Goal: Communication & Community: Answer question/provide support

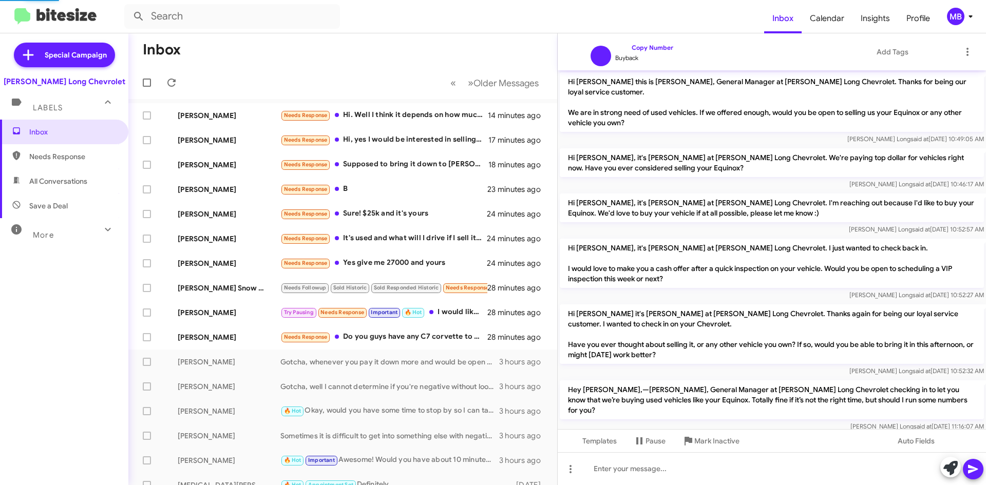
scroll to position [286, 0]
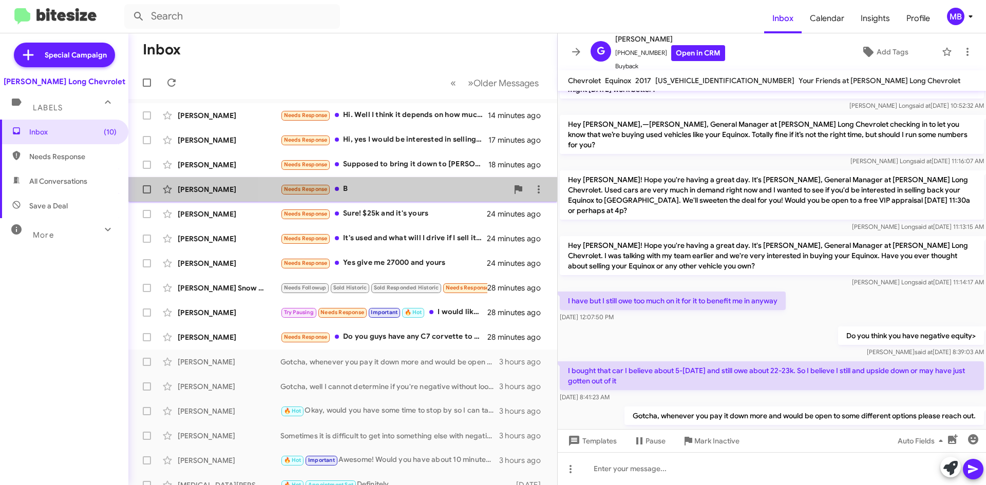
click at [430, 180] on div "Terry Burchette Needs Response B 23 minutes ago" at bounding box center [343, 189] width 412 height 21
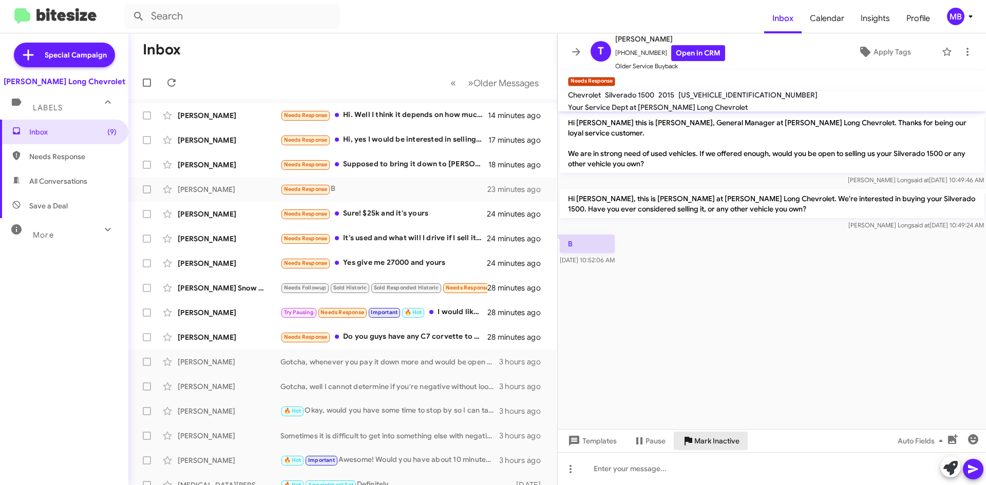
click at [695, 444] on span "Mark Inactive" at bounding box center [716, 441] width 45 height 18
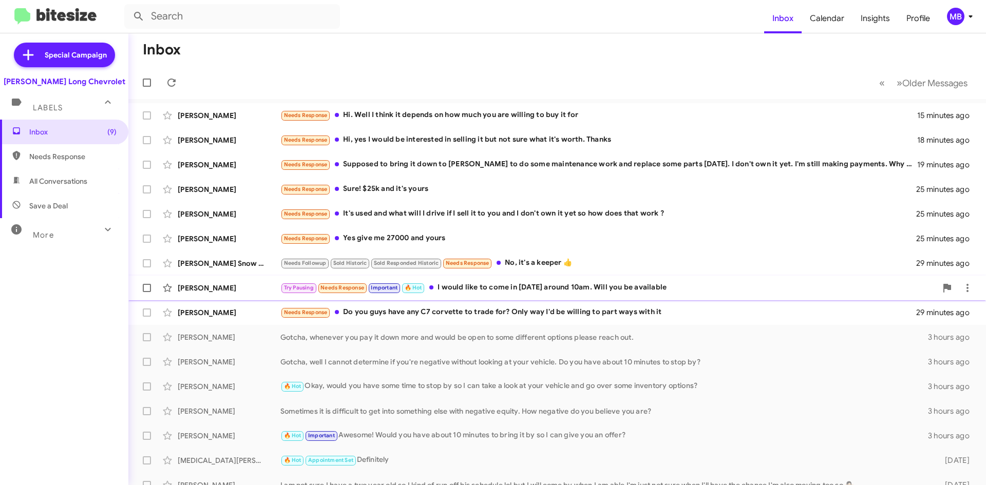
click at [534, 290] on div "Try Pausing Needs Response Important 🔥 Hot I would like to come in next Tuesday…" at bounding box center [608, 288] width 656 height 12
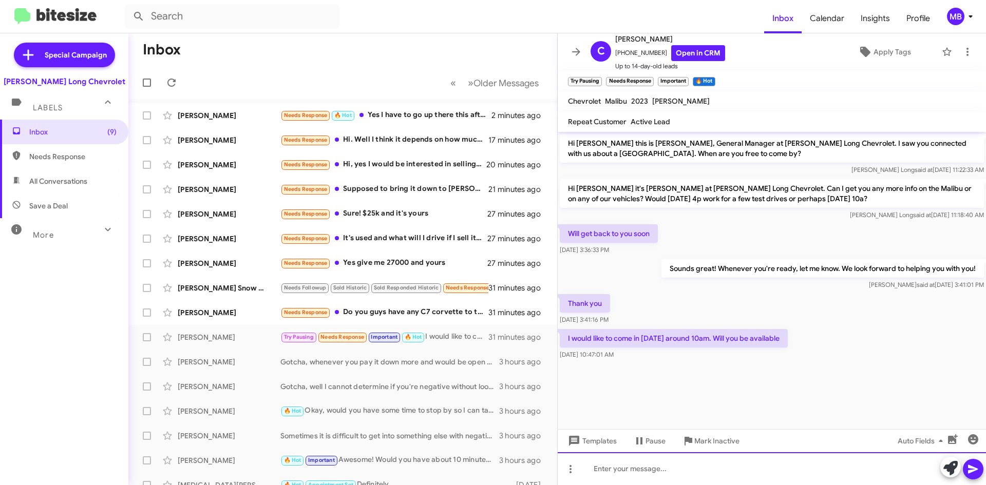
click at [666, 469] on div at bounding box center [772, 468] width 428 height 33
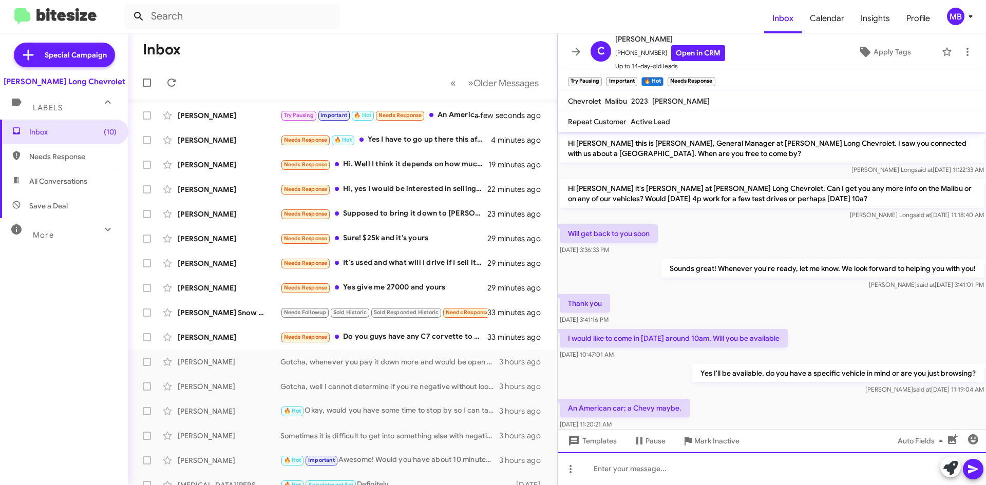
scroll to position [23, 0]
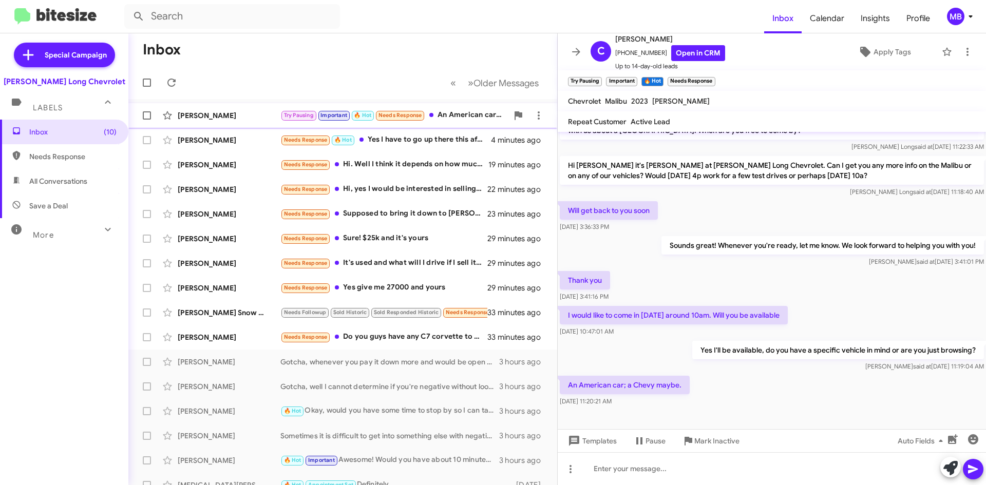
click at [466, 108] on div "Cynthia Galindo Try Pausing Important 🔥 Hot Needs Response An American car; a C…" at bounding box center [343, 115] width 412 height 21
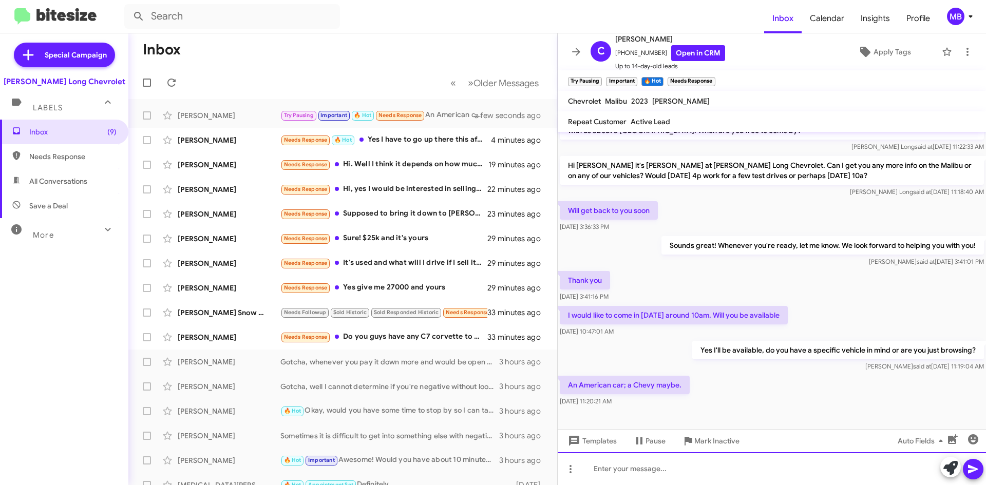
click at [679, 470] on div at bounding box center [772, 468] width 428 height 33
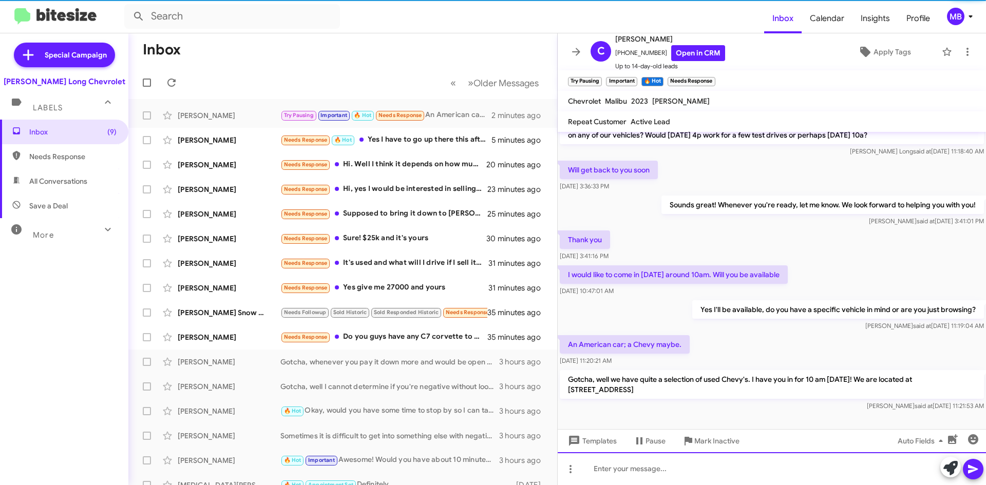
scroll to position [71, 0]
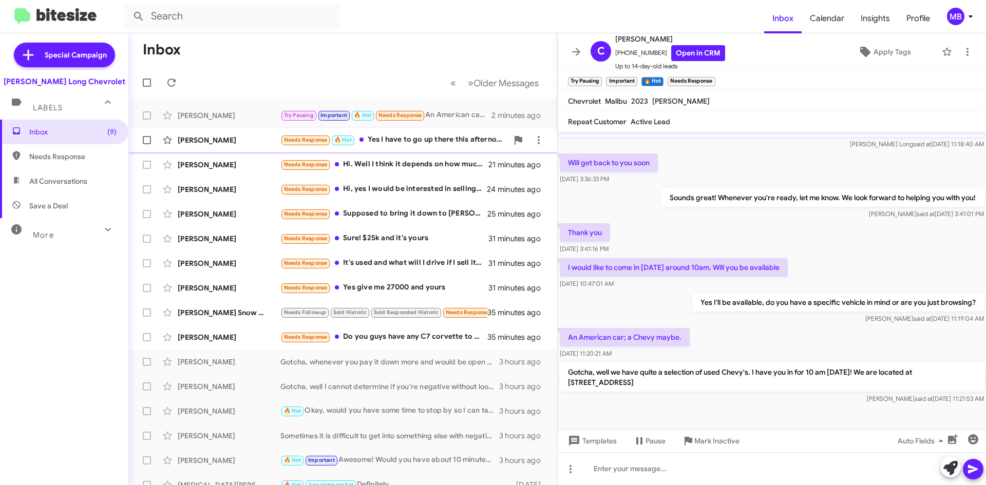
click at [459, 140] on div "Needs Response 🔥 Hot Yes I have to go up there this afternoon to see on my fina…" at bounding box center [393, 140] width 227 height 12
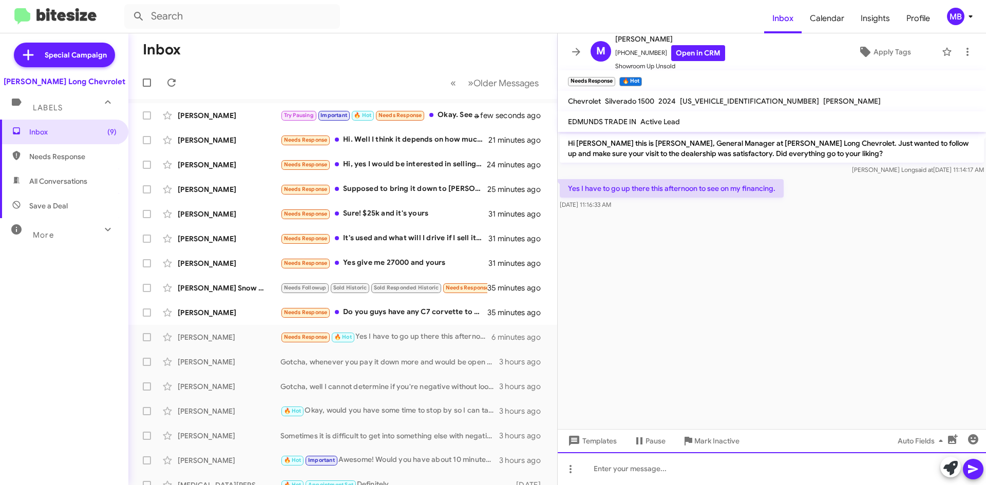
click at [696, 466] on div at bounding box center [772, 468] width 428 height 33
click at [647, 470] on div "Okay no problem, what time will you be stopping by?" at bounding box center [772, 468] width 428 height 33
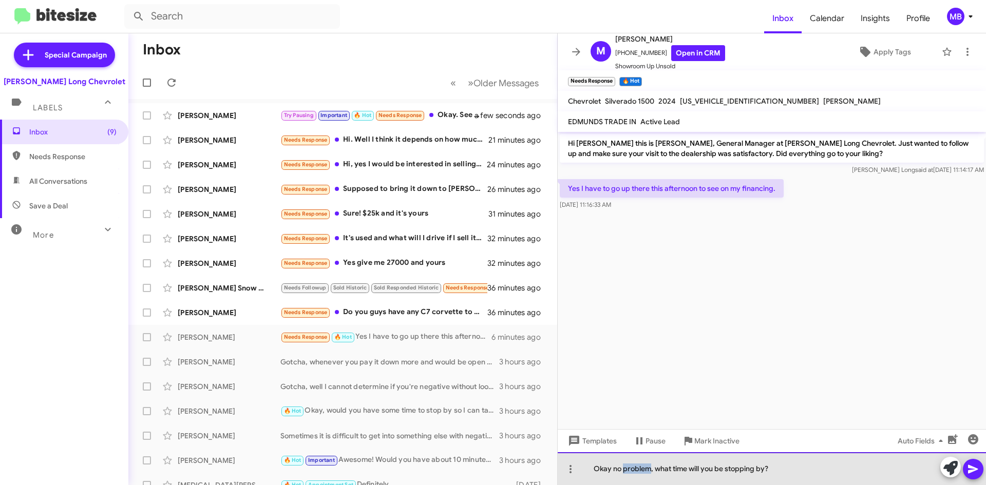
click at [647, 470] on div "Okay no problem, what time will you be stopping by?" at bounding box center [772, 468] width 428 height 33
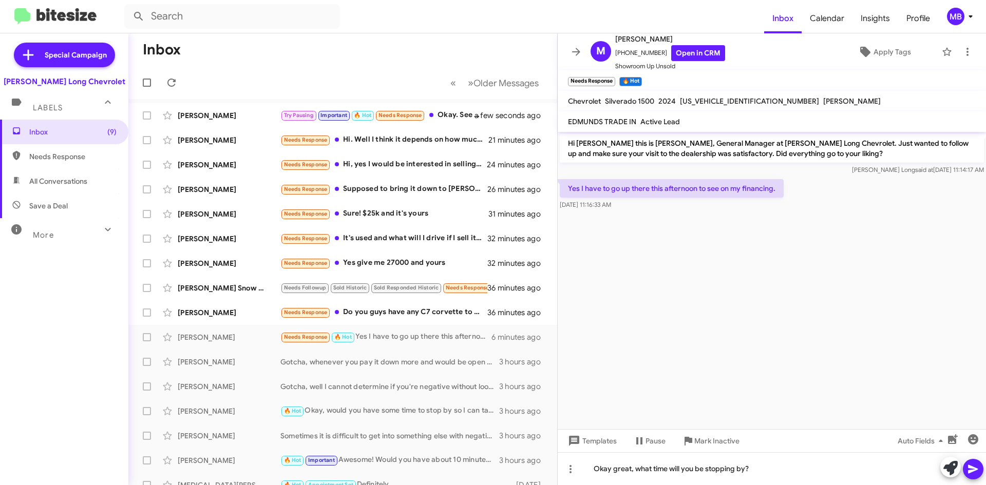
click at [972, 462] on span at bounding box center [973, 469] width 12 height 21
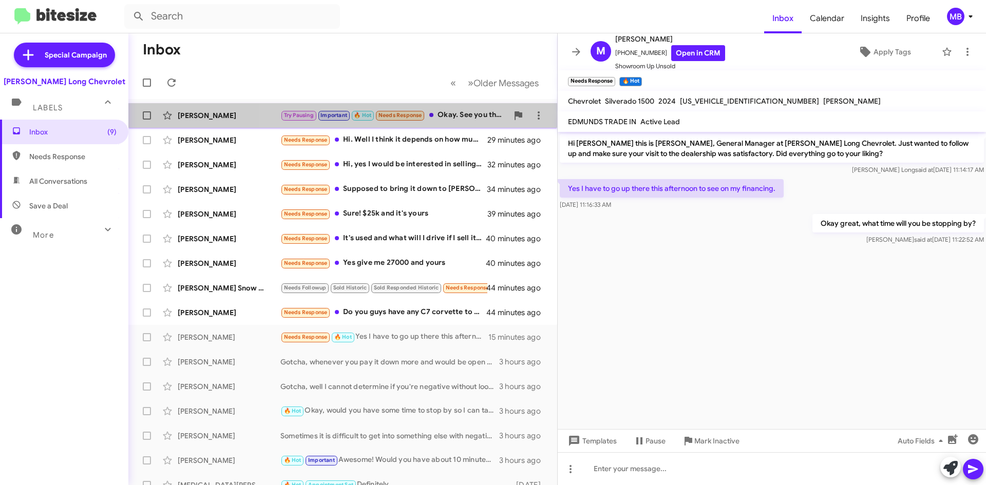
click at [449, 117] on div "Try Pausing Important 🔥 Hot Needs Response Okay. See you then" at bounding box center [393, 115] width 227 height 12
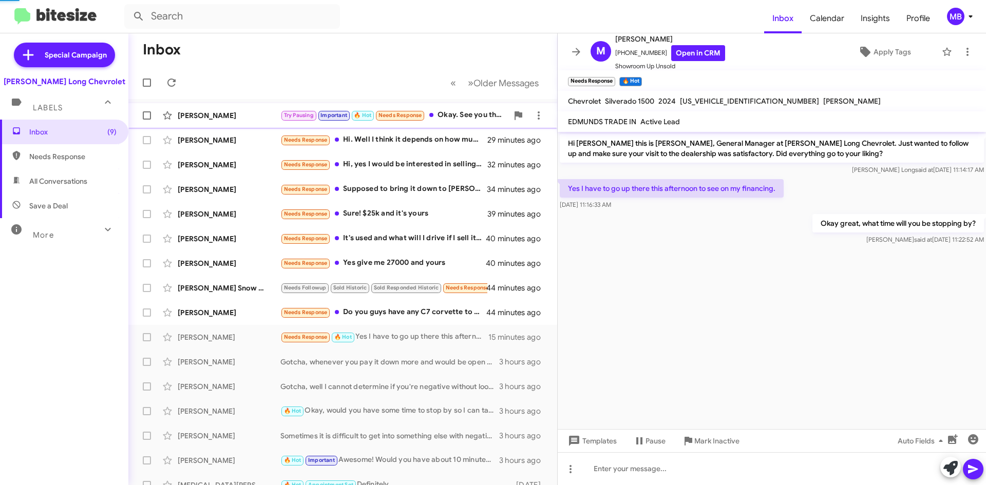
scroll to position [108, 0]
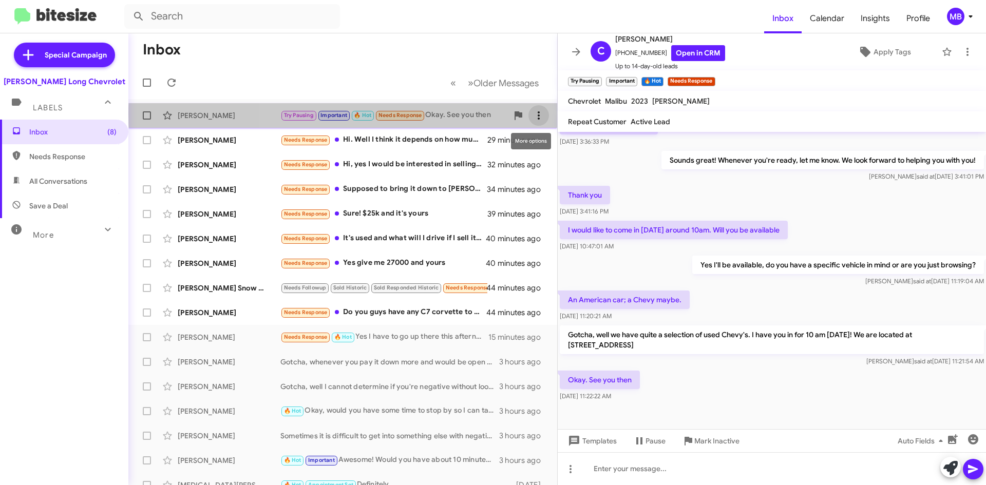
click at [533, 113] on icon at bounding box center [539, 115] width 12 height 12
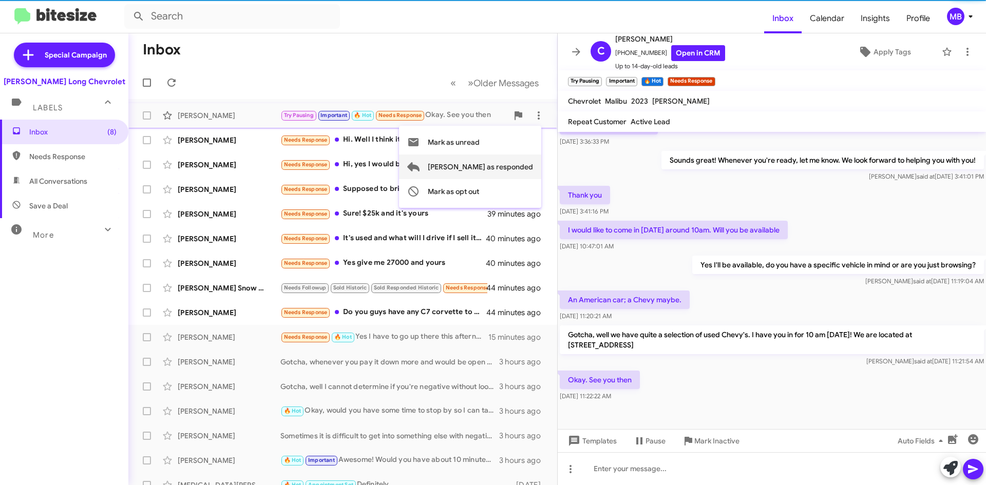
click at [513, 163] on span "Mark as responded" at bounding box center [480, 167] width 105 height 25
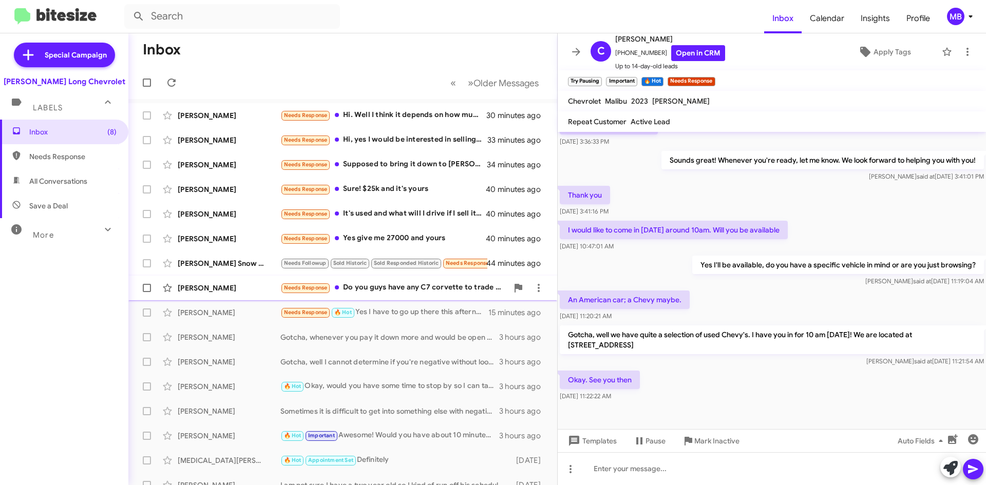
click at [381, 291] on div "Needs Response Do you guys have any C7 corvette to trade for? Only way I'd be w…" at bounding box center [393, 288] width 227 height 12
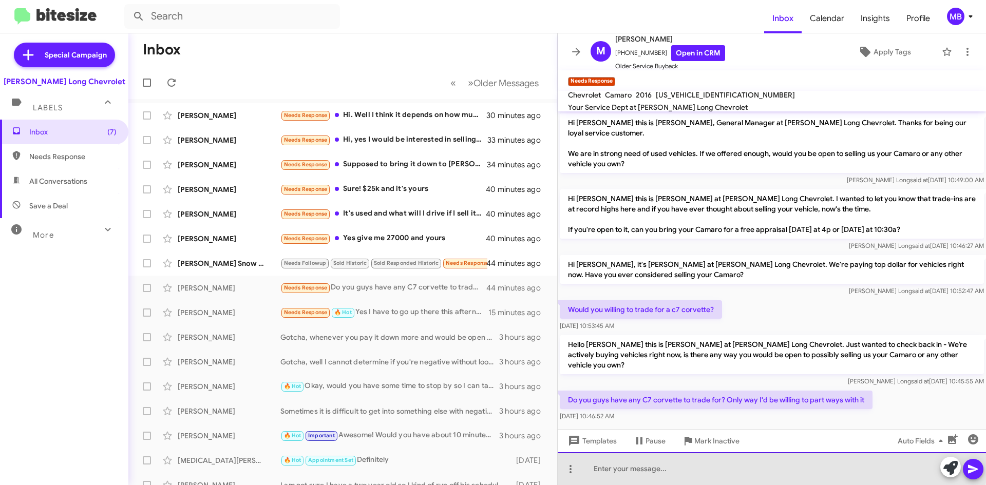
click at [752, 467] on div at bounding box center [772, 468] width 428 height 33
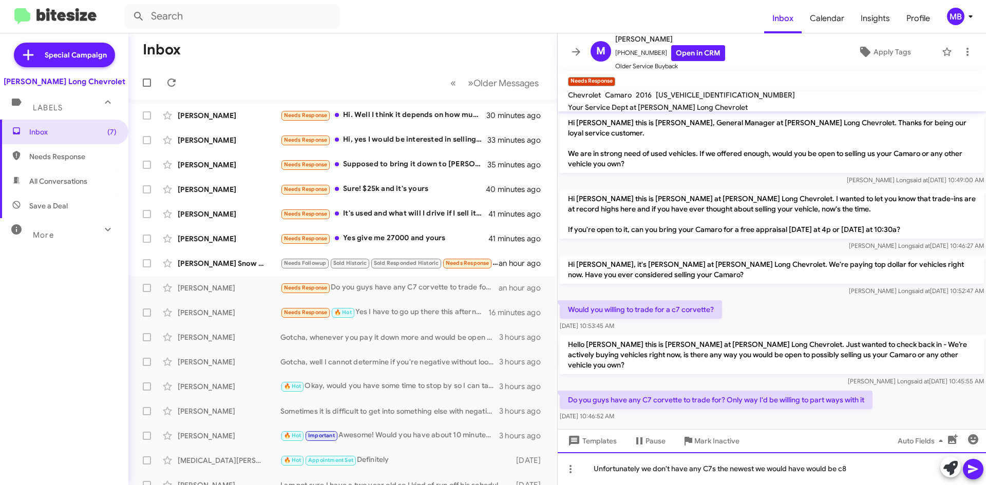
click at [710, 470] on div "Unfortunately we don't have any C7s the newest we would have would be c8" at bounding box center [772, 468] width 428 height 33
click at [869, 474] on div "Unfortunately we don't have any c7s the newest we would have would be c8" at bounding box center [772, 468] width 428 height 33
click at [915, 465] on div "Unfortunately we don't have any c7s the newest we would have would be c8. We ha…" at bounding box center [772, 468] width 428 height 33
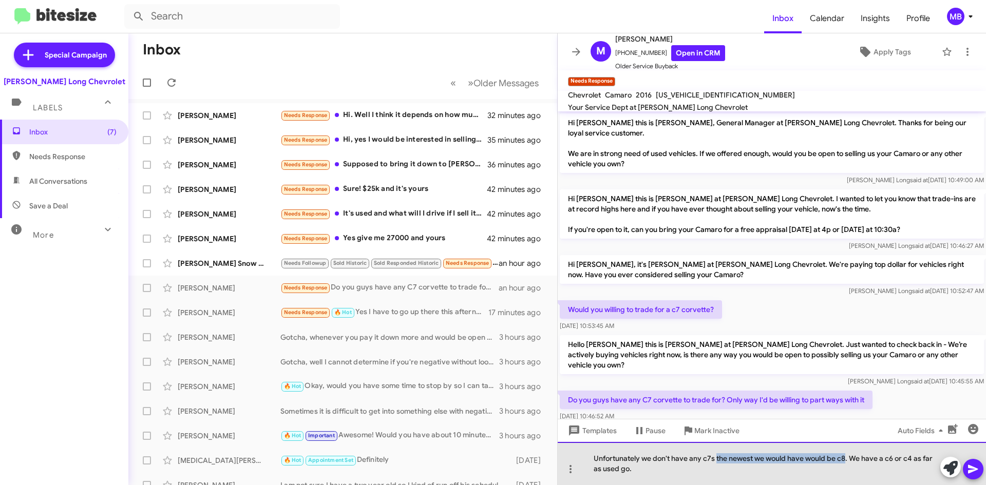
drag, startPoint x: 845, startPoint y: 458, endPoint x: 715, endPoint y: 461, distance: 130.0
click at [715, 461] on div "Unfortunately we don't have any c7s the newest we would have would be c8. We ha…" at bounding box center [772, 463] width 428 height 43
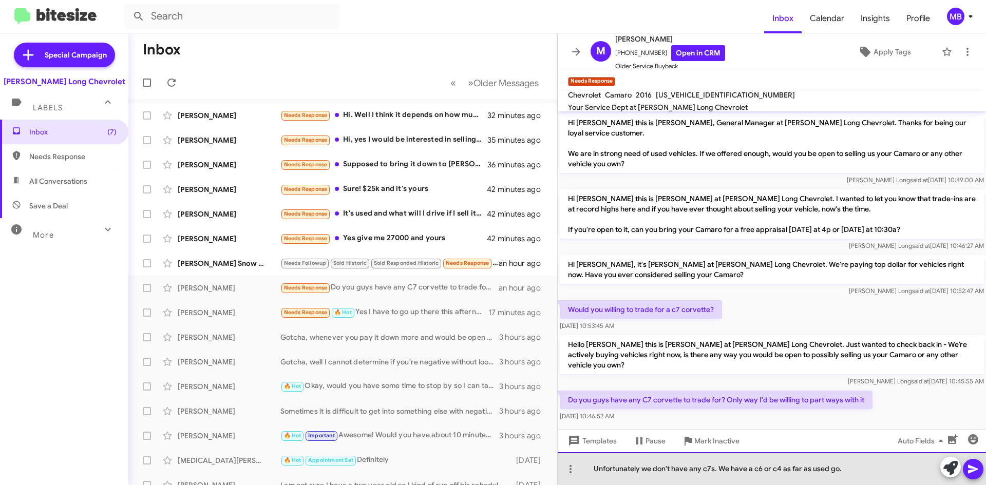
click at [751, 471] on div "Unfortunately we don't have any c7s. We have a c6 or c4 as far as used go." at bounding box center [772, 468] width 428 height 33
drag, startPoint x: 849, startPoint y: 471, endPoint x: 793, endPoint y: 472, distance: 55.5
click at [793, 472] on div "Unfortunately we don't have any c7s. We have a c8, c6 or c4 as far as used go." at bounding box center [772, 468] width 428 height 33
click at [725, 469] on div "Unfortunately we don't have any c7s. We have a c8, c6 or c4." at bounding box center [772, 468] width 428 height 33
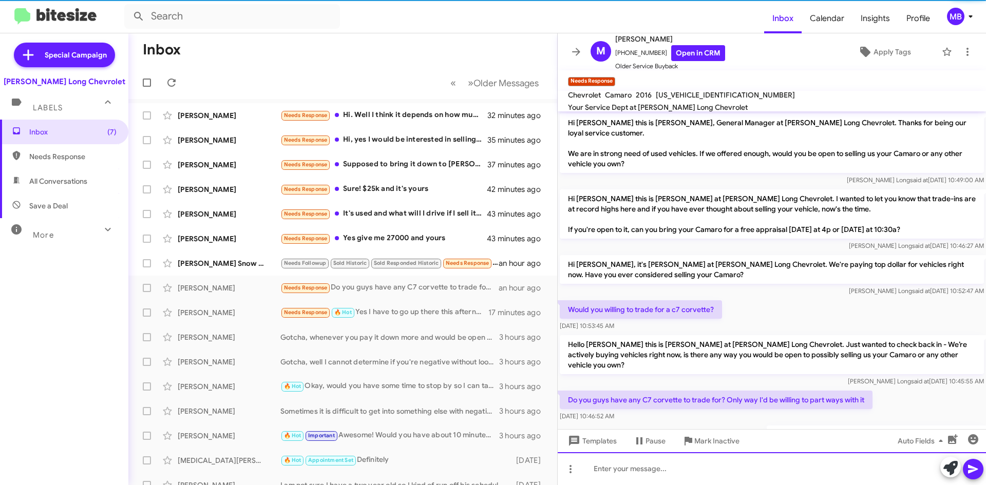
scroll to position [37, 0]
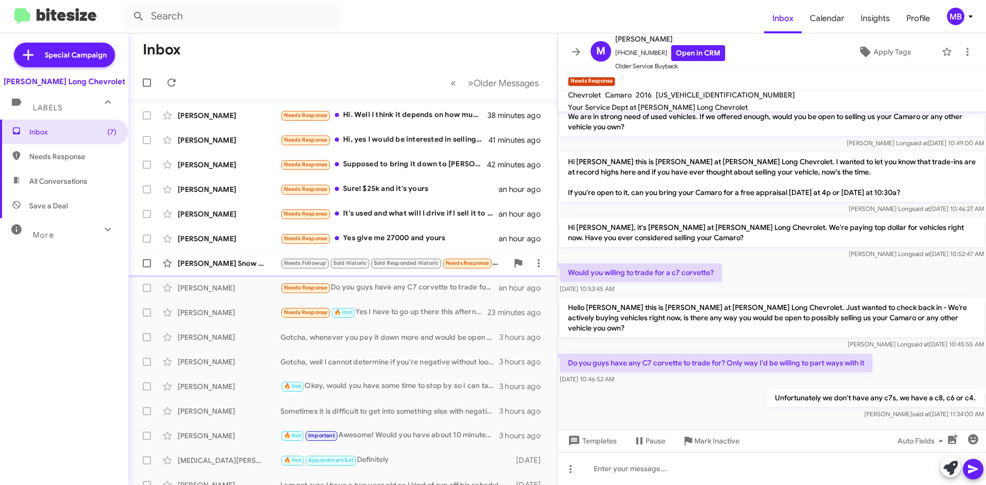
click at [215, 259] on div "Theresa Lewisville Snow Services" at bounding box center [229, 263] width 103 height 10
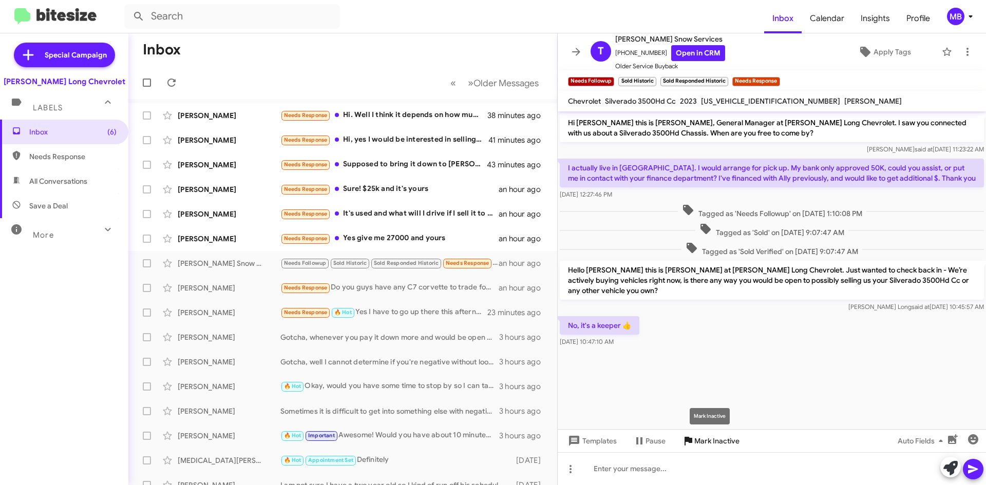
click at [701, 439] on span "Mark Inactive" at bounding box center [716, 441] width 45 height 18
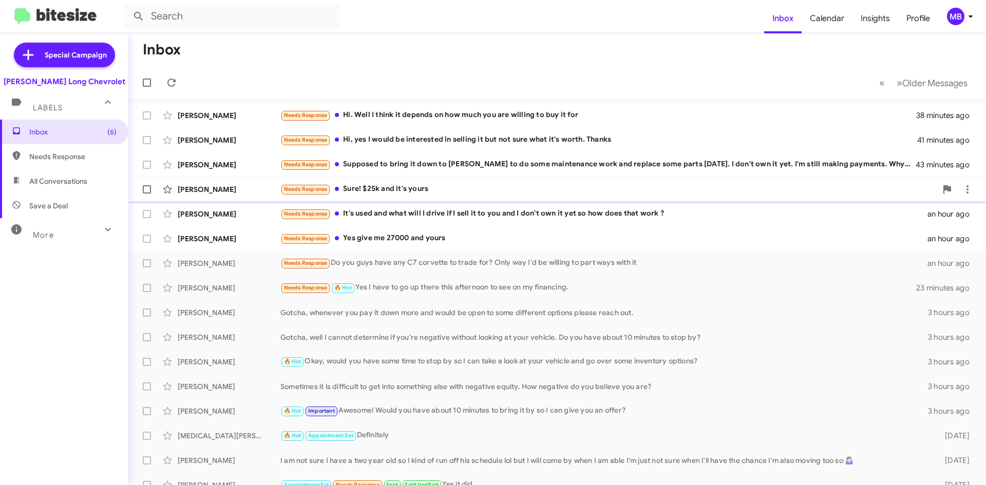
drag, startPoint x: 691, startPoint y: 184, endPoint x: 701, endPoint y: 184, distance: 10.3
drag, startPoint x: 701, startPoint y: 184, endPoint x: 703, endPoint y: 72, distance: 112.5
click at [704, 71] on mat-toolbar-row "« Previous » Next Older Messages" at bounding box center [557, 82] width 858 height 33
click at [459, 240] on div "Needs Response Yes give me 27000 and yours" at bounding box center [608, 239] width 656 height 12
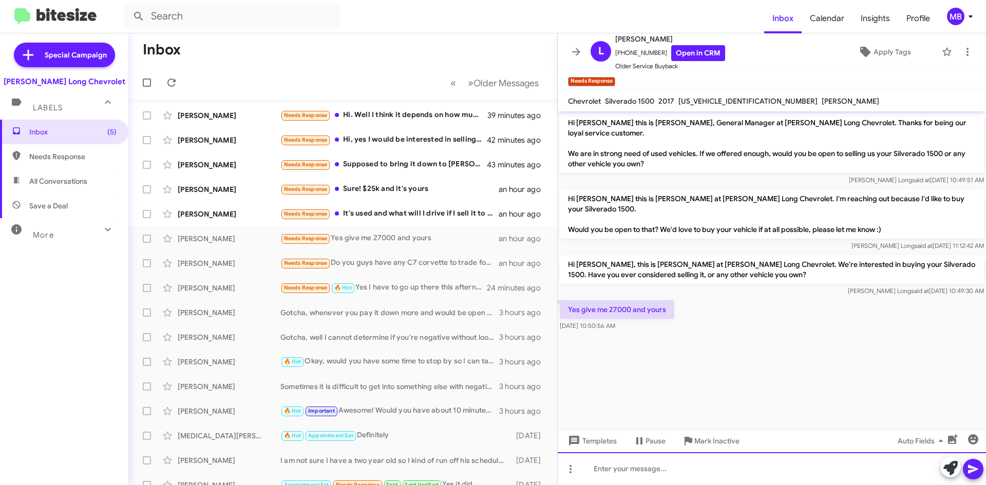
click at [717, 469] on div at bounding box center [772, 468] width 428 height 33
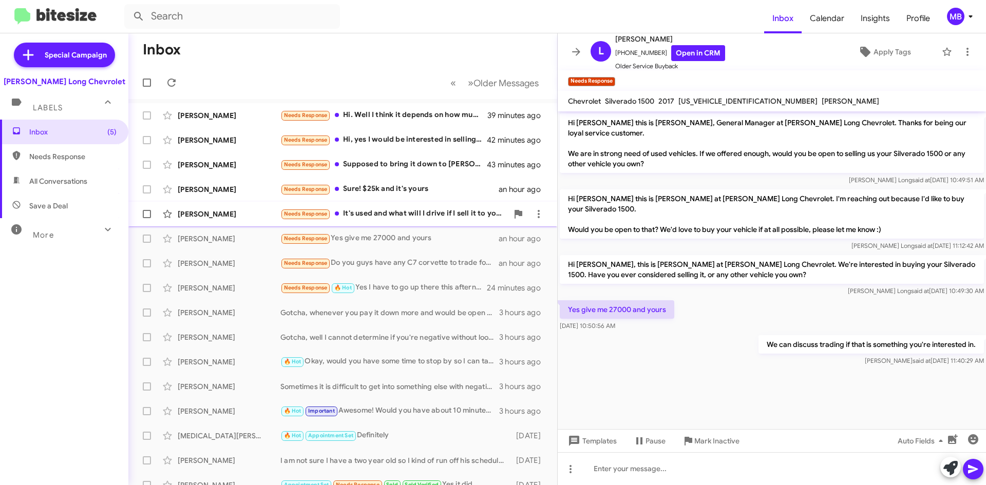
click at [458, 219] on div "Needs Response It's used and what will I drive if I sell it to you and I don't …" at bounding box center [393, 214] width 227 height 12
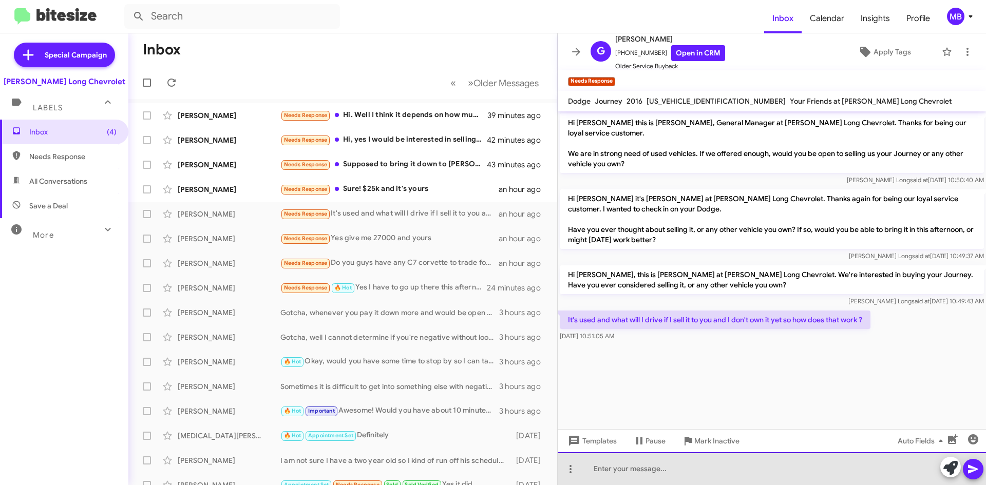
click at [724, 479] on div at bounding box center [772, 468] width 428 height 33
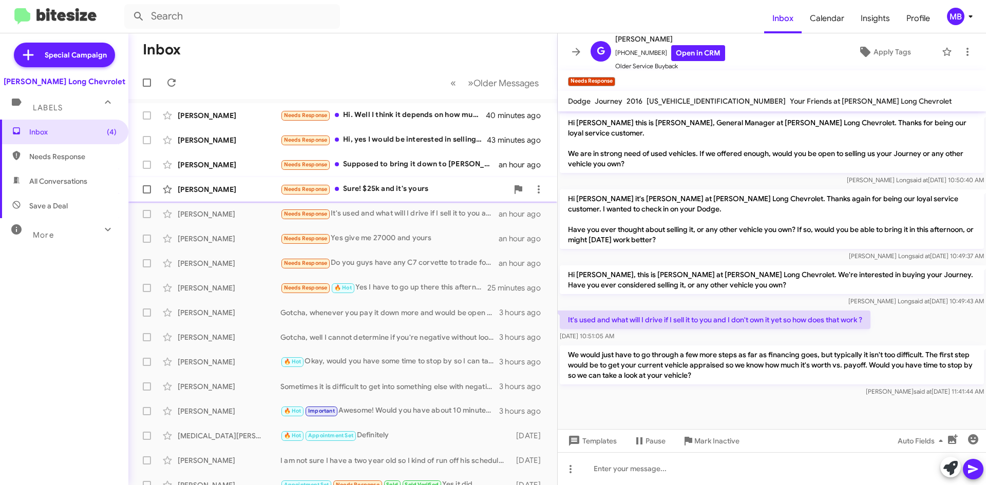
drag, startPoint x: 455, startPoint y: 192, endPoint x: 452, endPoint y: 197, distance: 5.6
click at [452, 196] on div "Suzanne Morrison Needs Response Sure! $25k and it's yours an hour ago" at bounding box center [343, 189] width 412 height 21
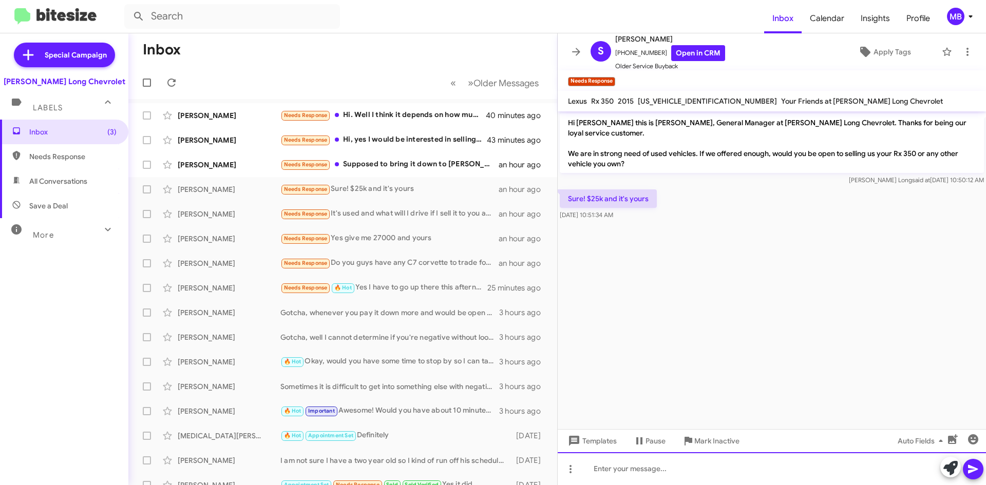
click at [800, 478] on div at bounding box center [772, 468] width 428 height 33
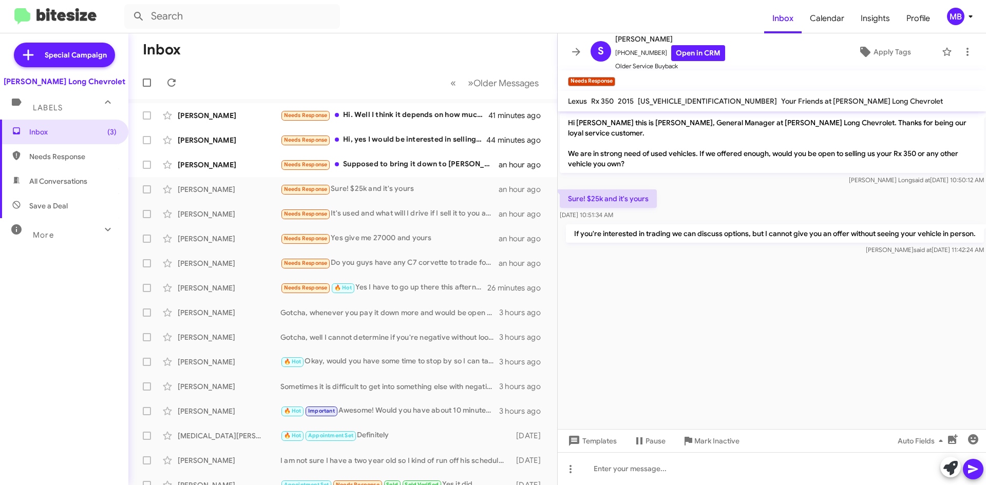
click at [405, 84] on mat-toolbar-row "« Previous » Next Older Messages" at bounding box center [342, 82] width 429 height 33
click at [433, 168] on div "Needs Response Supposed to bring it down to Daniels to do some maintenance work…" at bounding box center [393, 165] width 227 height 12
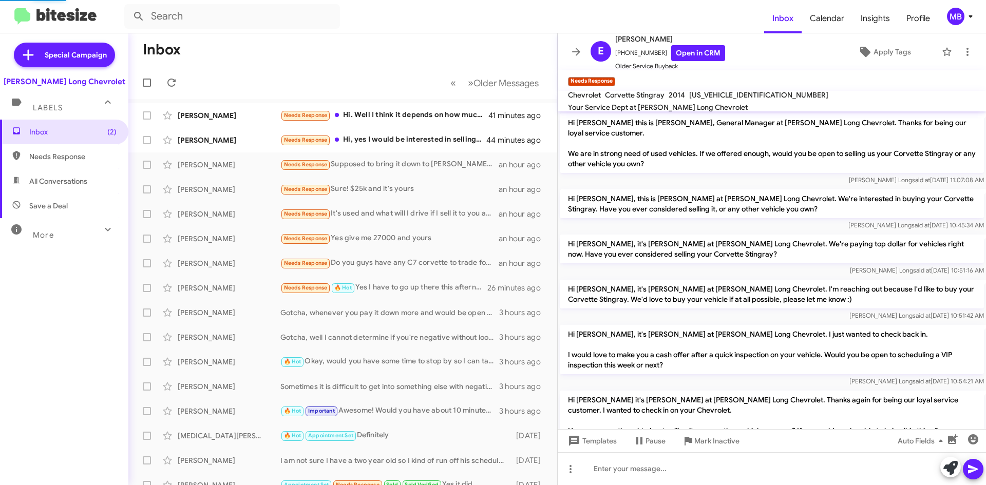
scroll to position [136, 0]
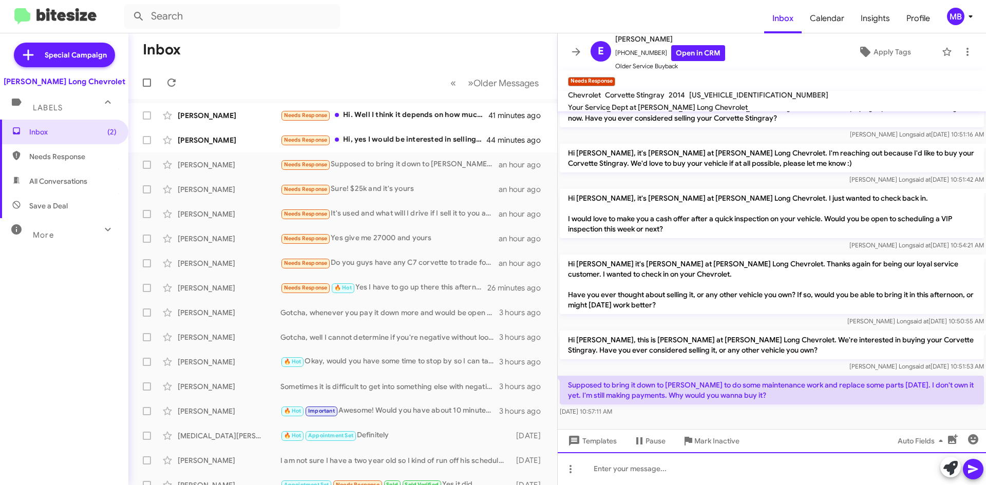
click at [765, 458] on div at bounding box center [772, 468] width 428 height 33
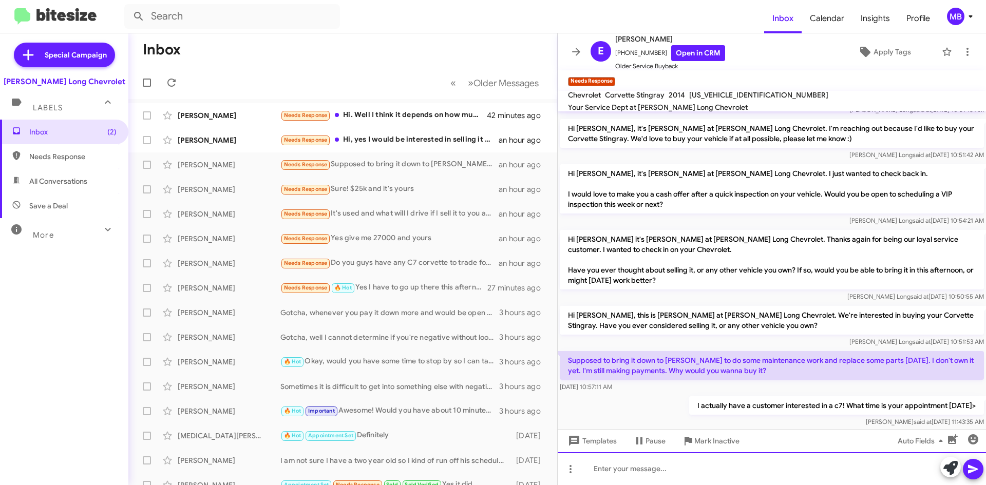
scroll to position [174, 0]
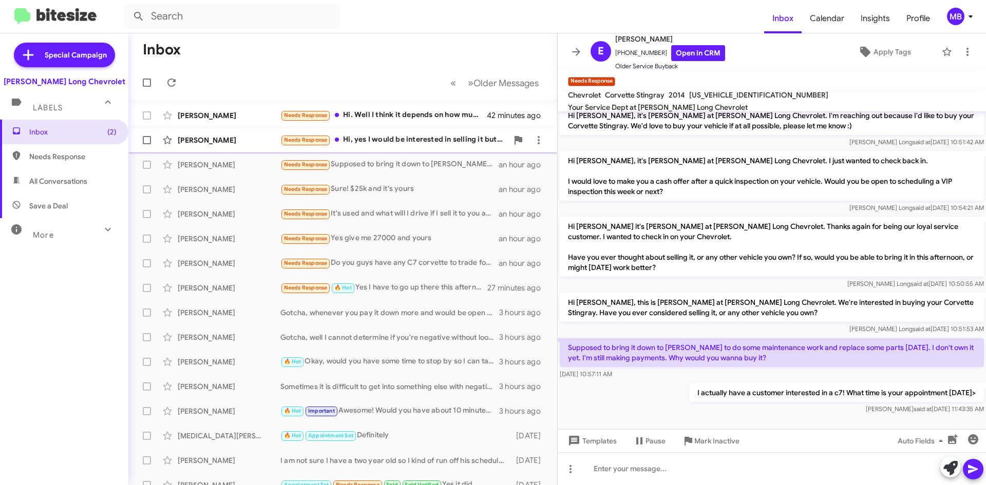
click at [448, 138] on div "Needs Response Hi, yes I would be interested in selling it but not sure what it…" at bounding box center [393, 140] width 227 height 12
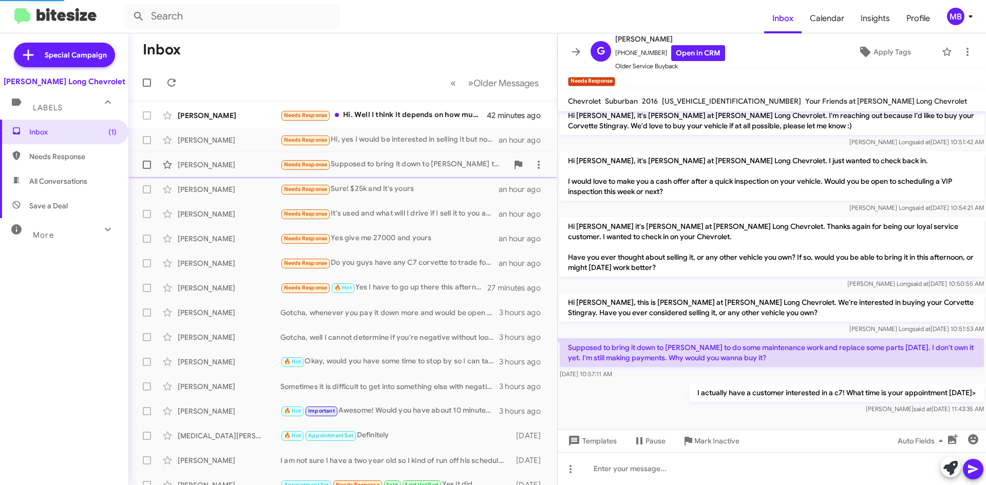
scroll to position [41, 0]
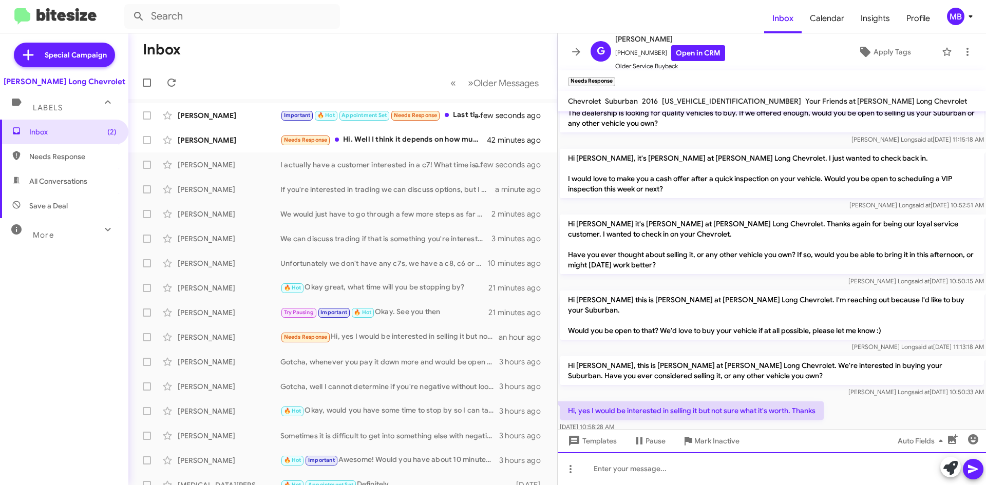
click at [772, 464] on div at bounding box center [772, 468] width 428 height 33
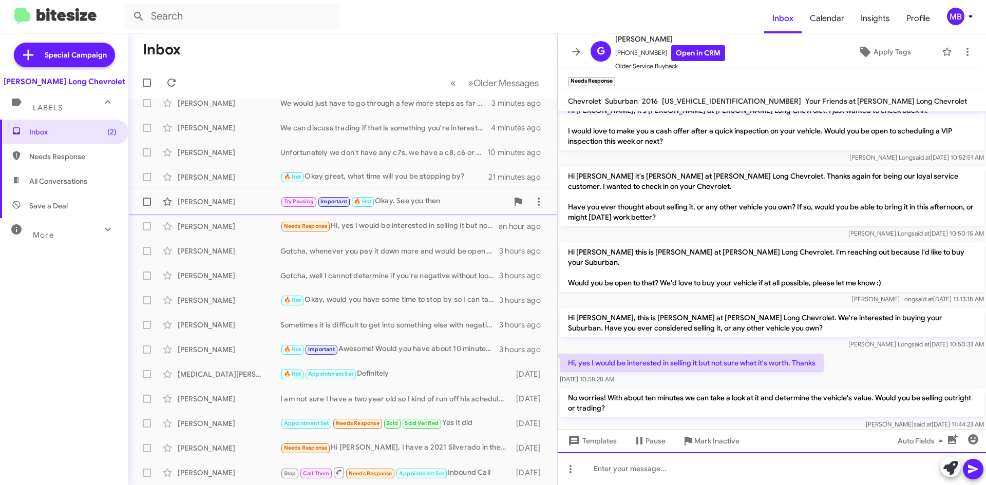
scroll to position [0, 0]
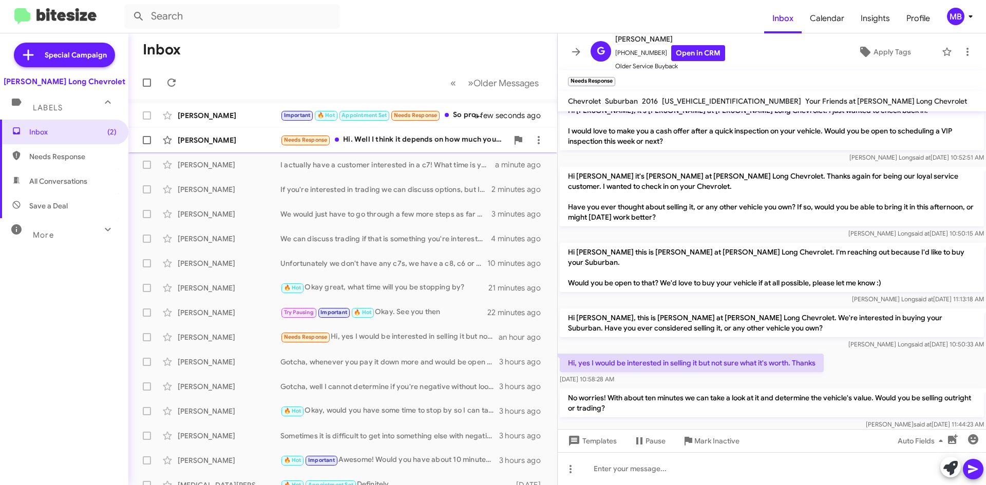
click at [454, 150] on span "Katie Baker Needs Response Hi. Well I think it depends on how much you are will…" at bounding box center [342, 140] width 429 height 25
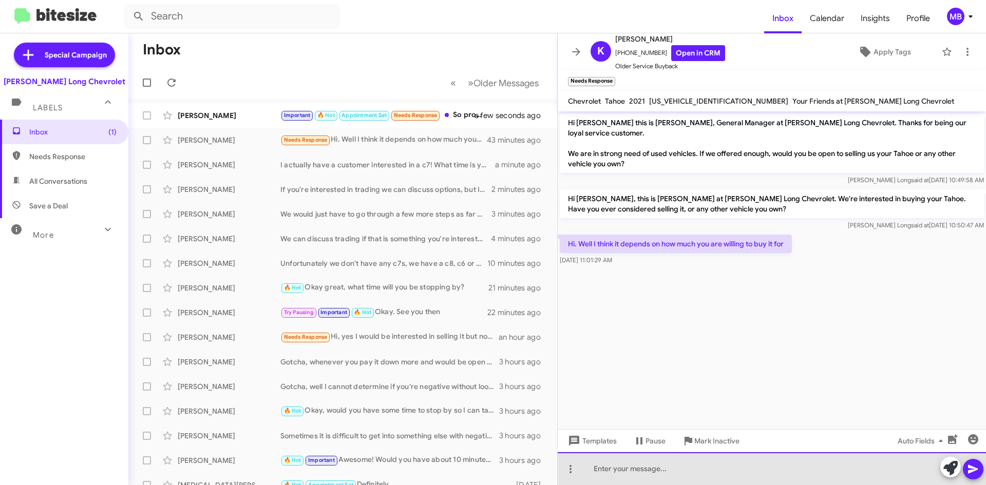
click at [779, 458] on div at bounding box center [772, 468] width 428 height 33
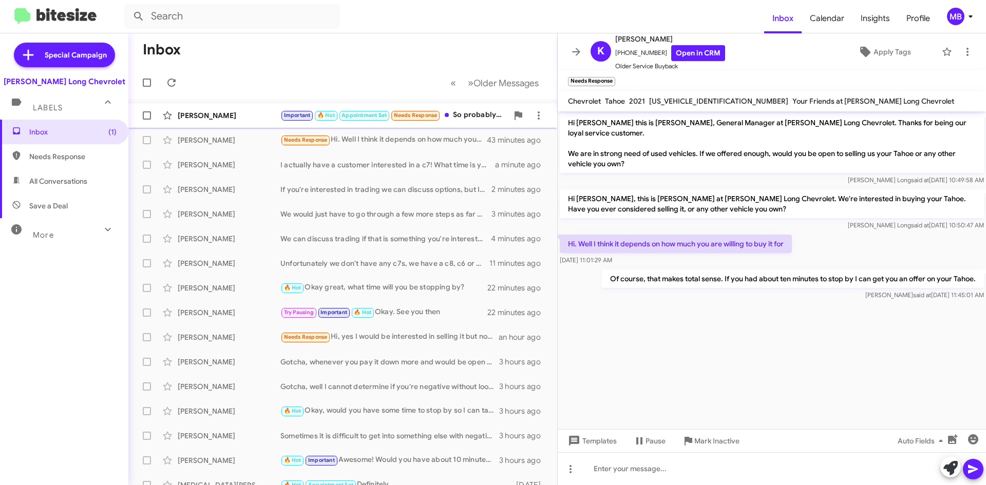
click at [423, 116] on span "Needs Response" at bounding box center [416, 115] width 44 height 7
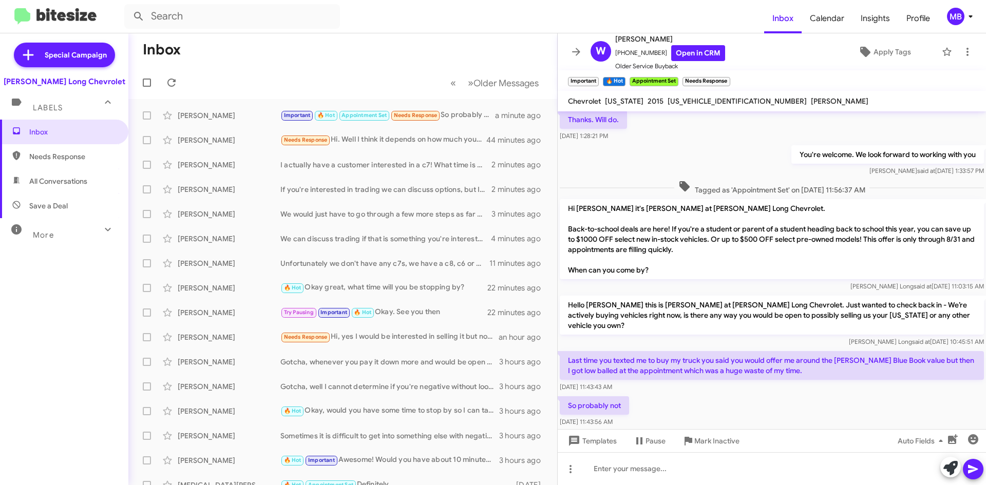
scroll to position [619, 0]
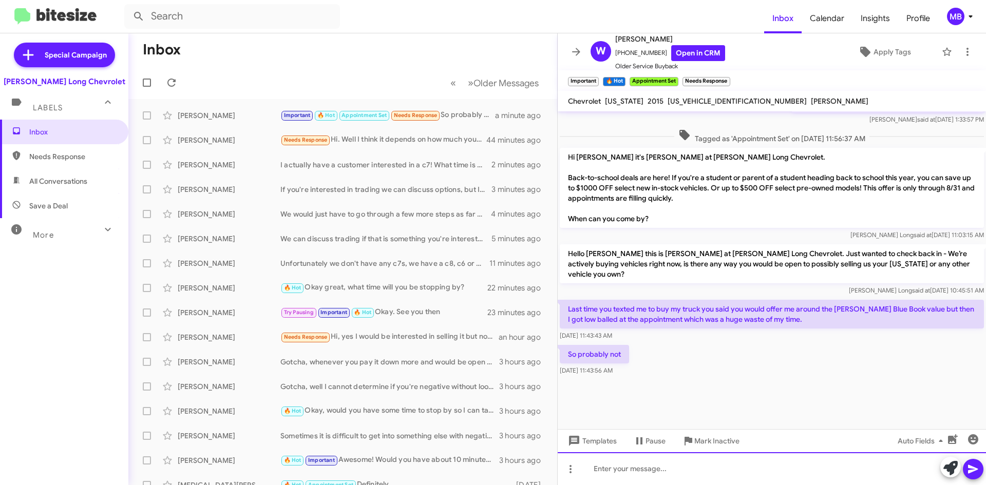
click at [713, 470] on div at bounding box center [772, 468] width 428 height 33
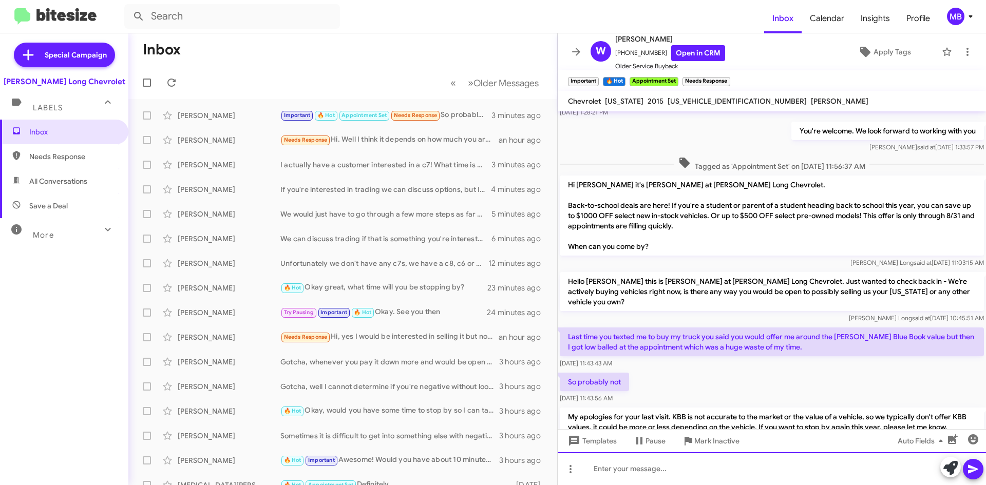
scroll to position [770, 0]
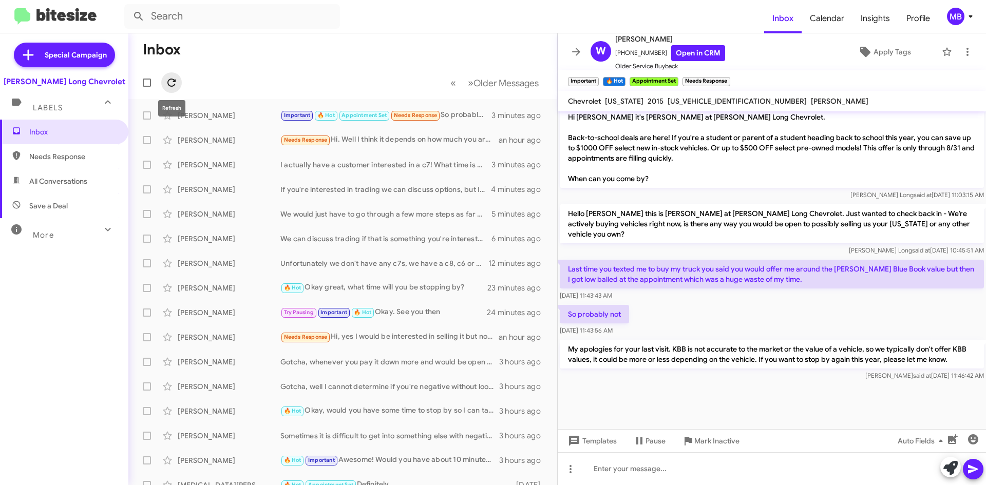
click at [177, 84] on icon at bounding box center [171, 83] width 12 height 12
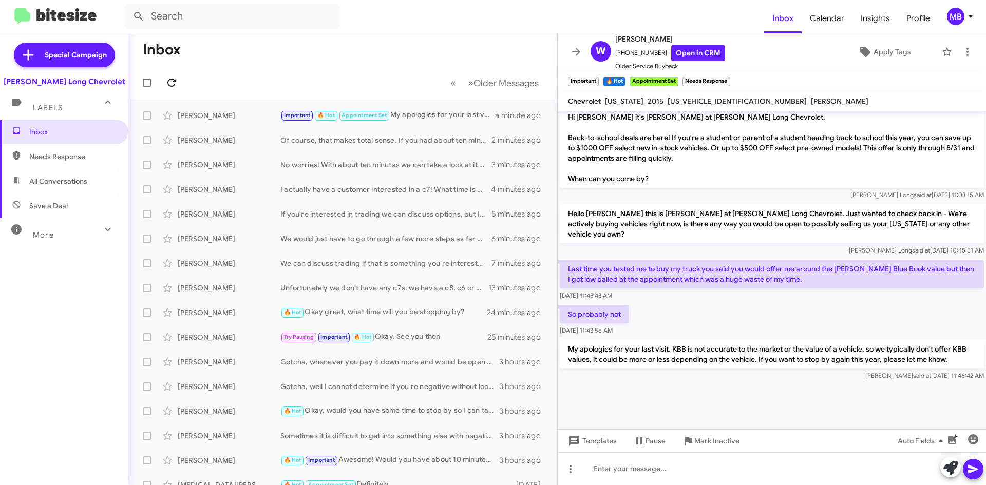
click at [167, 80] on icon at bounding box center [171, 83] width 12 height 12
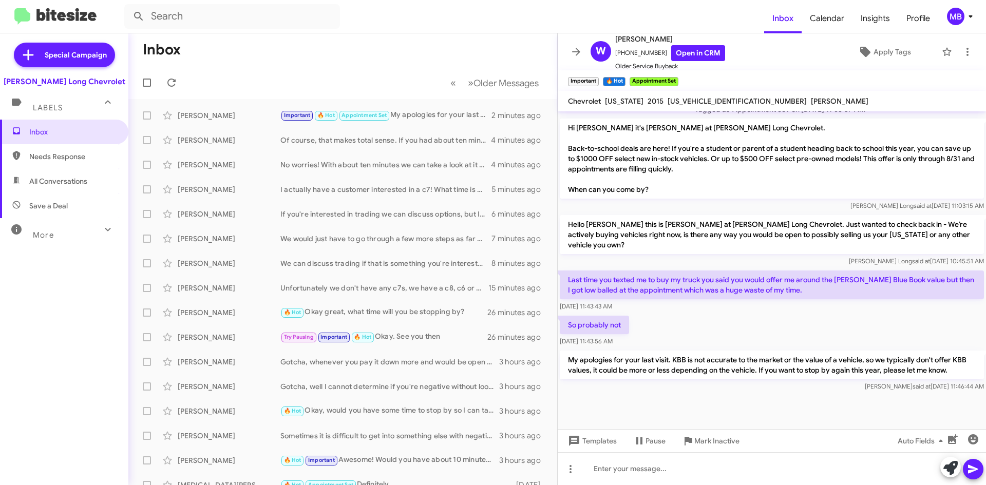
scroll to position [599, 0]
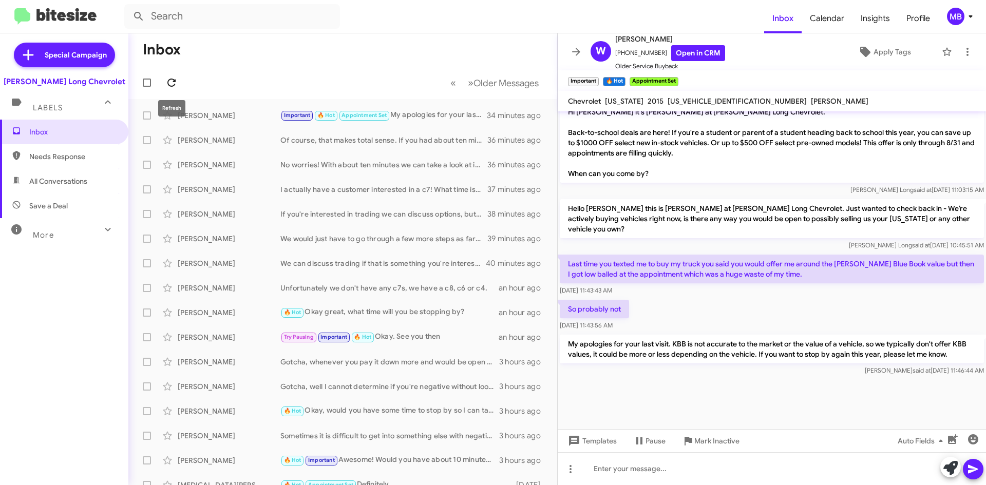
click at [174, 80] on icon at bounding box center [171, 83] width 8 height 8
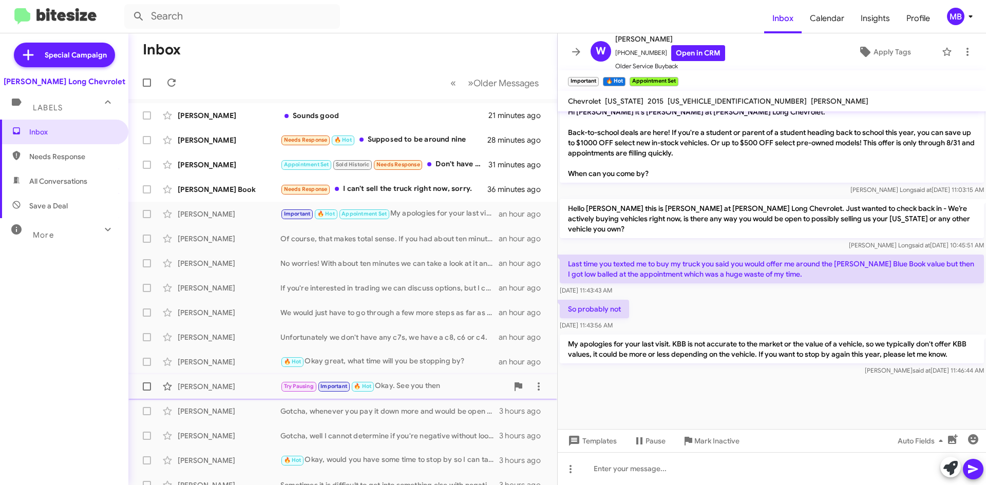
click at [406, 381] on div "Try Pausing Important 🔥 Hot Okay. See you then" at bounding box center [393, 387] width 227 height 12
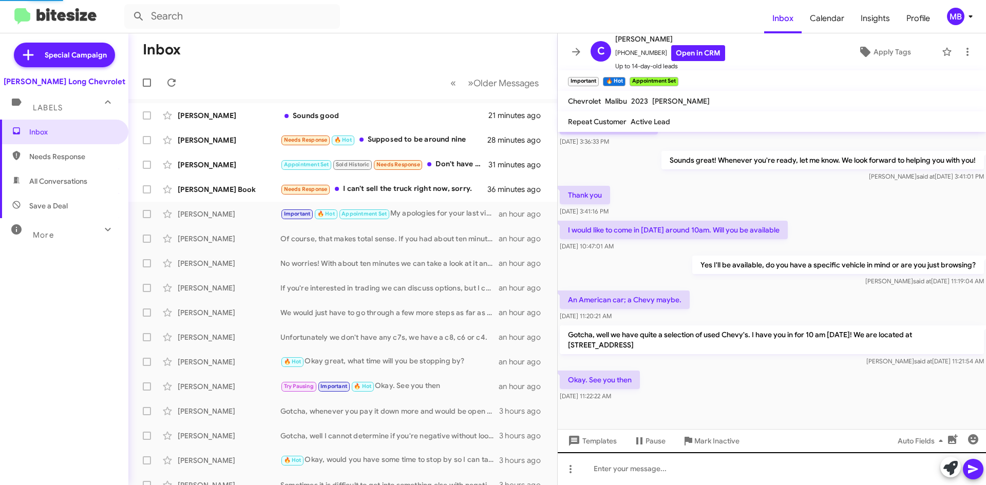
scroll to position [108, 0]
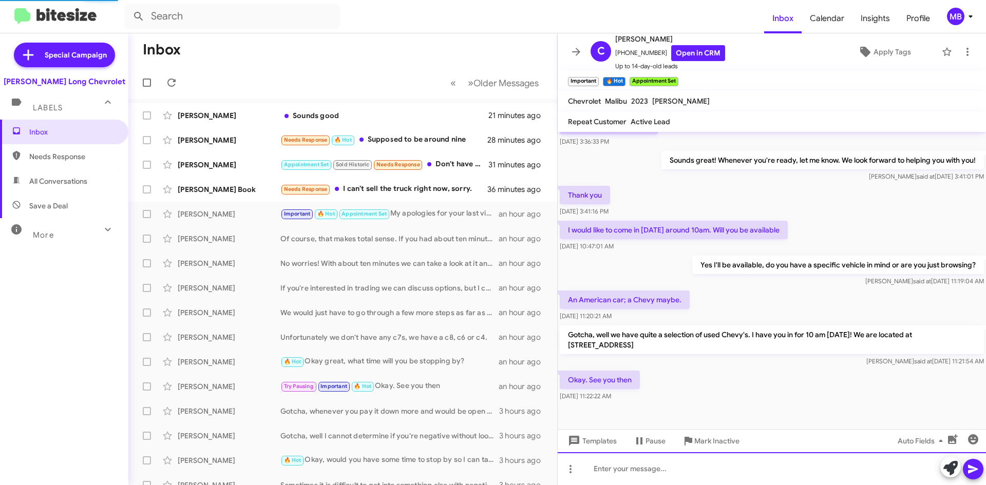
click at [732, 470] on div at bounding box center [772, 468] width 428 height 33
click at [878, 475] on div "It looks like you worked with Jason last time. Would you still be interested in…" at bounding box center [772, 468] width 428 height 33
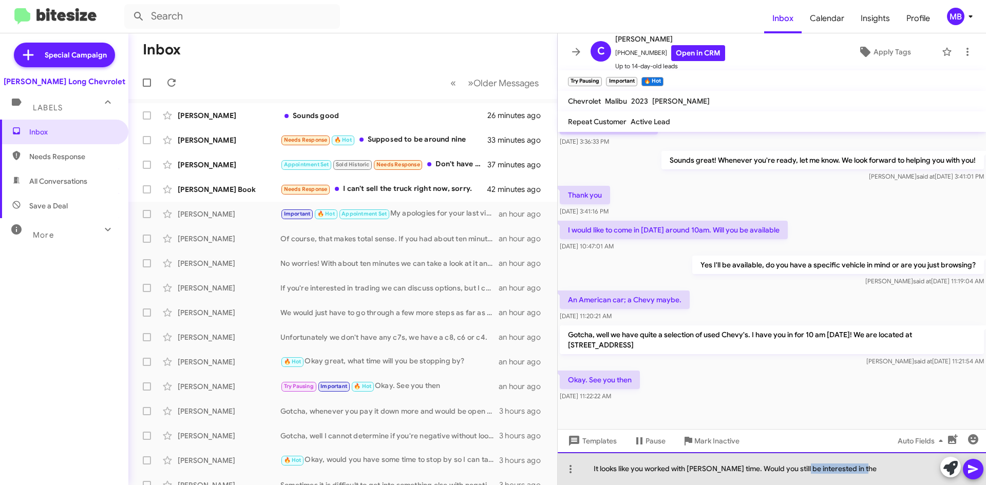
drag, startPoint x: 748, startPoint y: 471, endPoint x: 801, endPoint y: 473, distance: 53.5
click at [801, 473] on div "It looks like you worked with Jason last time. Would you still be interested in…" at bounding box center [772, 468] width 428 height 33
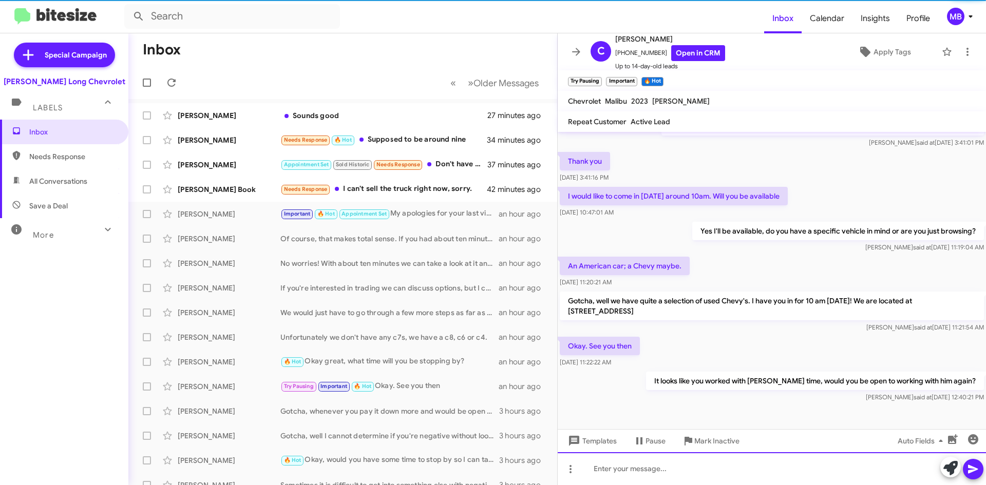
scroll to position [146, 0]
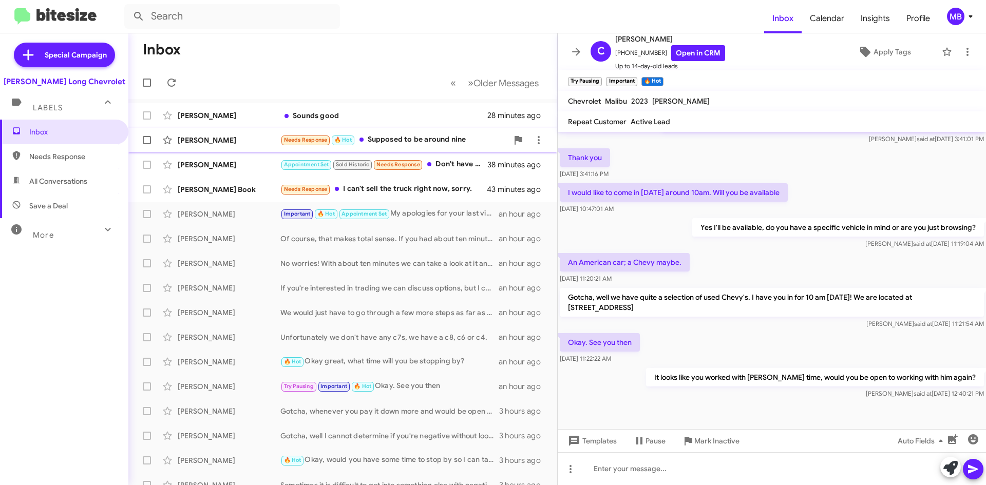
click at [435, 139] on div "Needs Response 🔥 Hot Supposed to be around nine" at bounding box center [393, 140] width 227 height 12
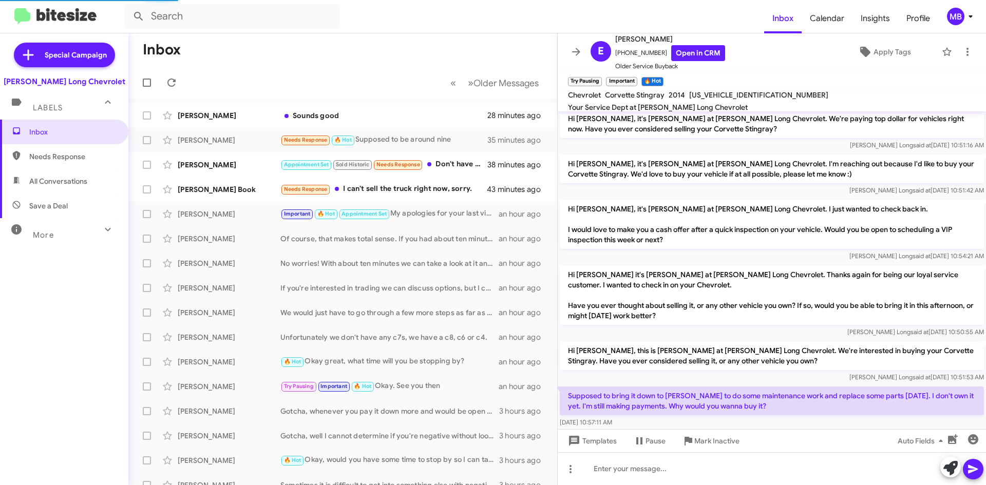
scroll to position [211, 0]
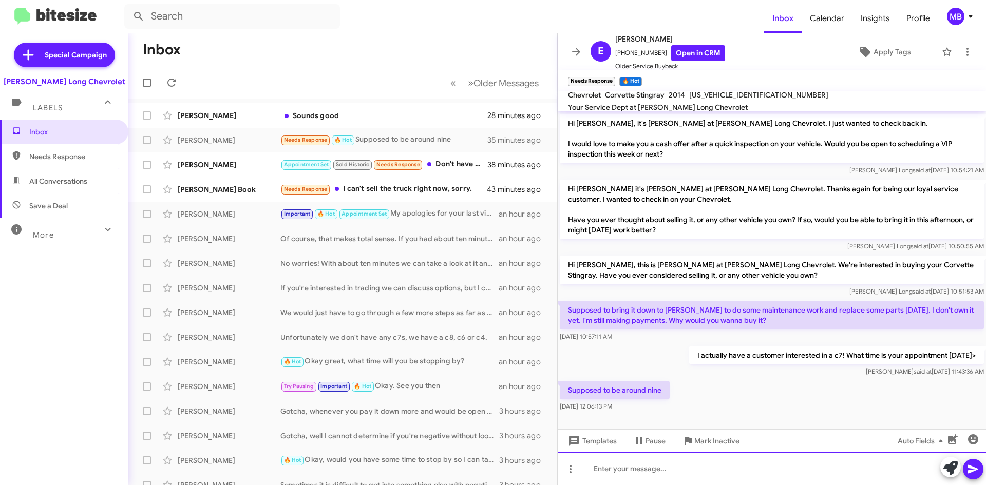
click at [700, 472] on div at bounding box center [772, 468] width 428 height 33
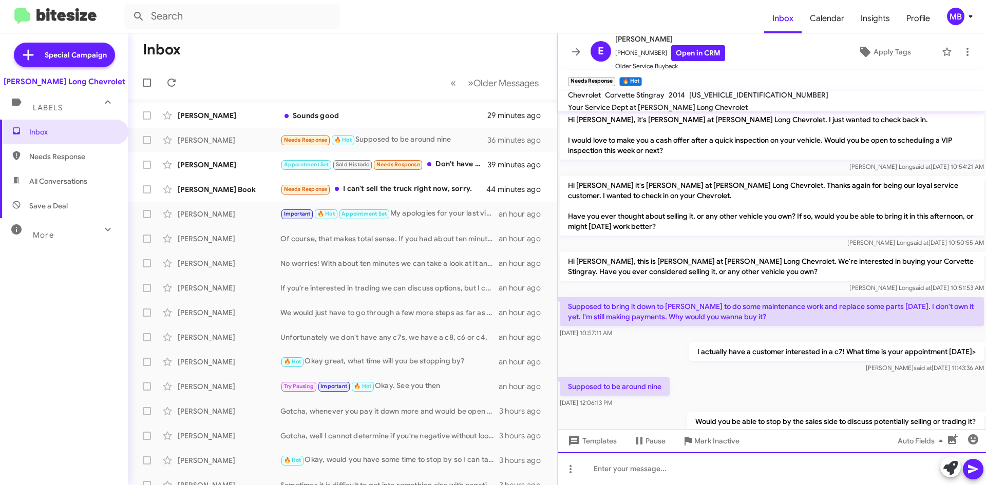
scroll to position [249, 0]
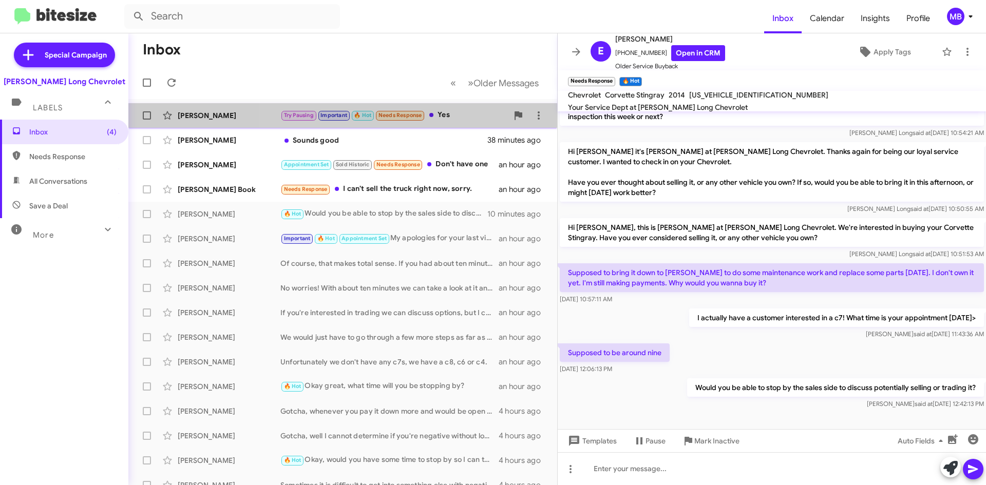
click at [456, 120] on div "Try Pausing Important 🔥 Hot Needs Response Yes" at bounding box center [393, 115] width 227 height 12
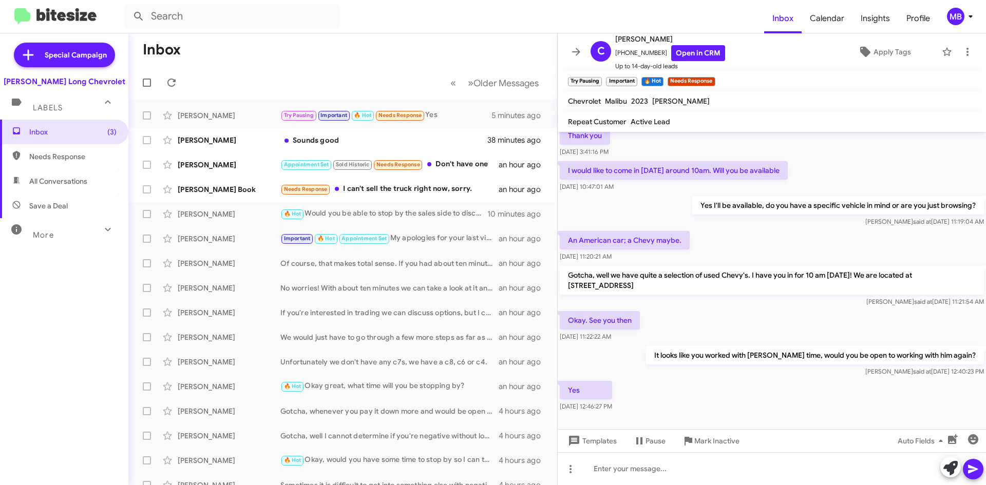
scroll to position [183, 0]
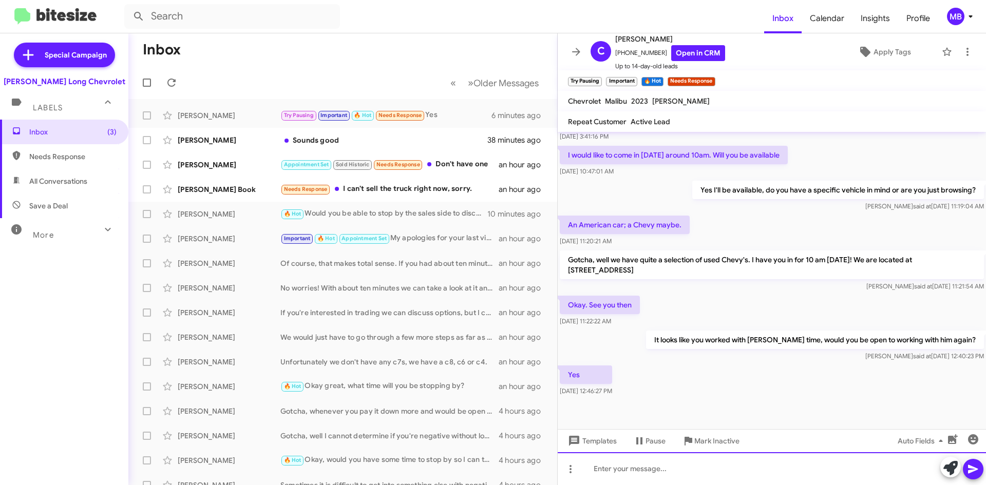
click at [700, 469] on div at bounding box center [772, 468] width 428 height 33
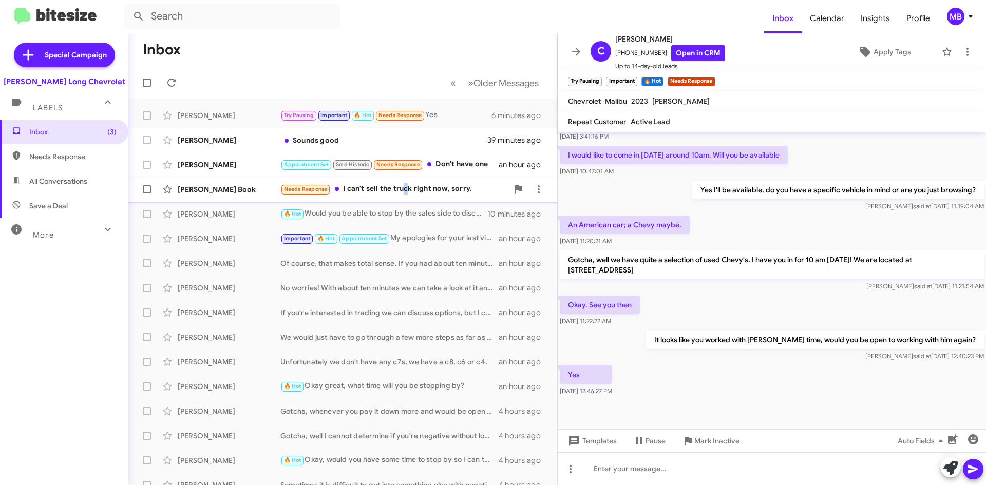
click at [403, 187] on div "Needs Response I can't sell the truck right now, sorry." at bounding box center [393, 189] width 227 height 12
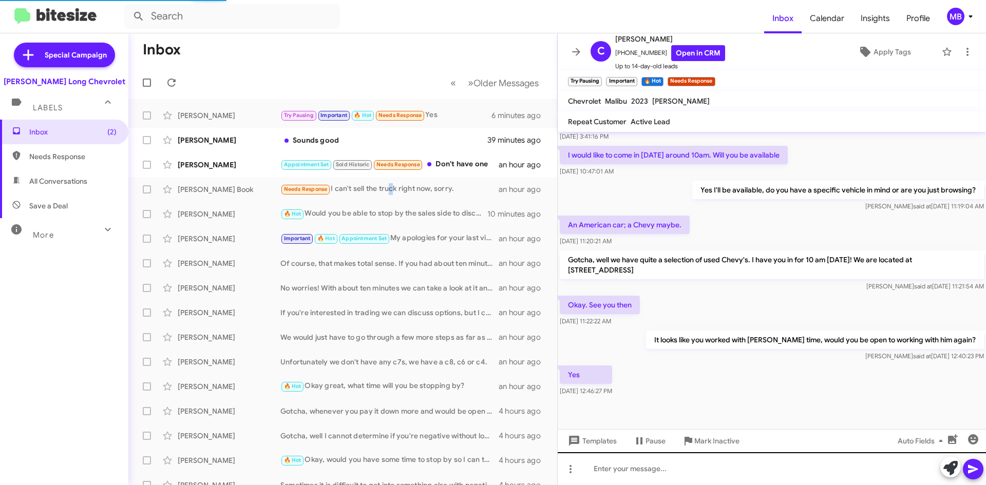
scroll to position [163, 0]
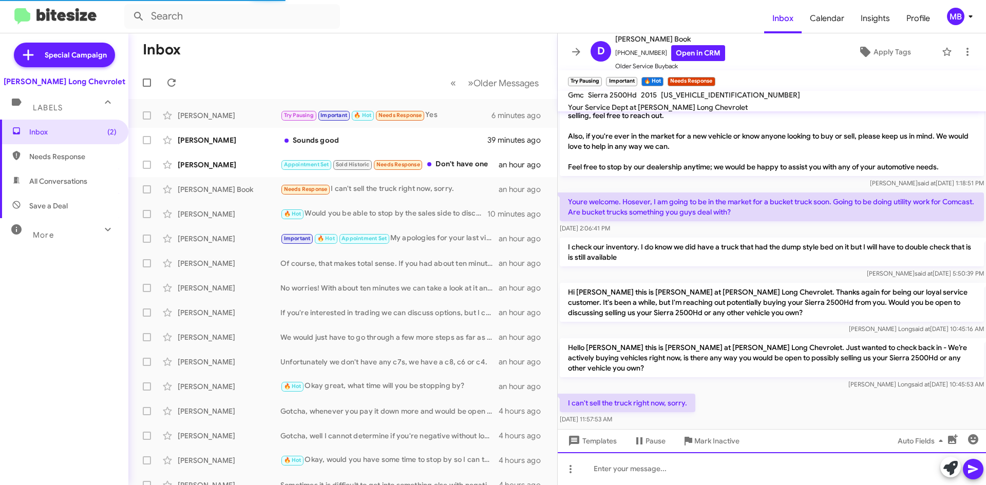
click at [649, 469] on div at bounding box center [772, 468] width 428 height 33
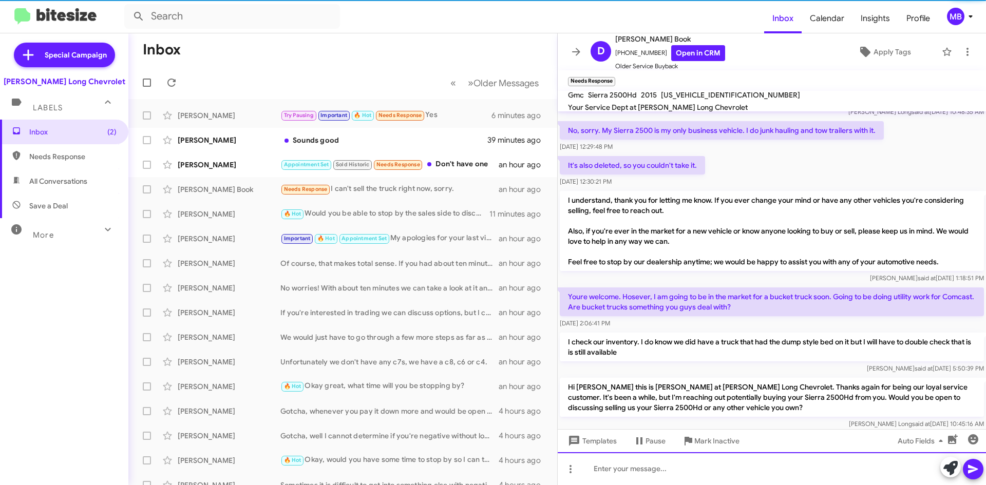
scroll to position [201, 0]
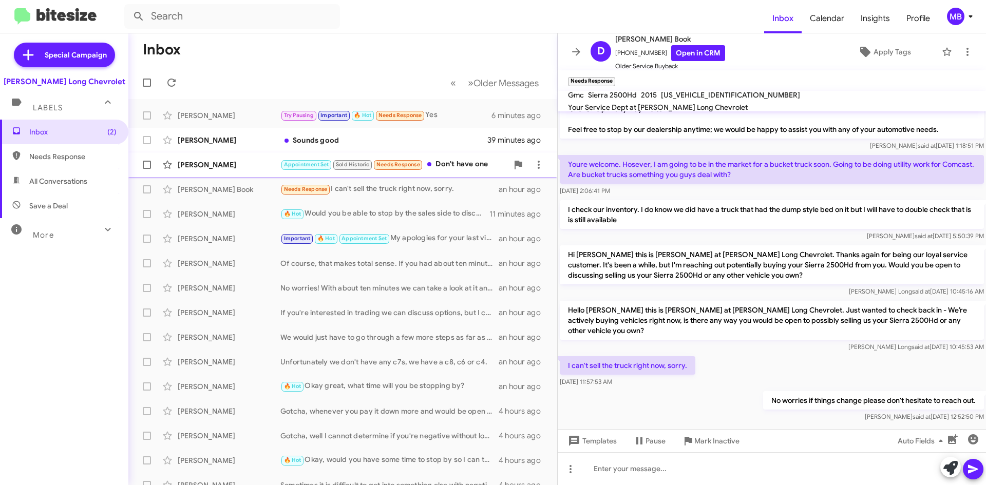
click at [453, 170] on div "Appointment Set Sold Historic Needs Response Don't have one" at bounding box center [393, 165] width 227 height 12
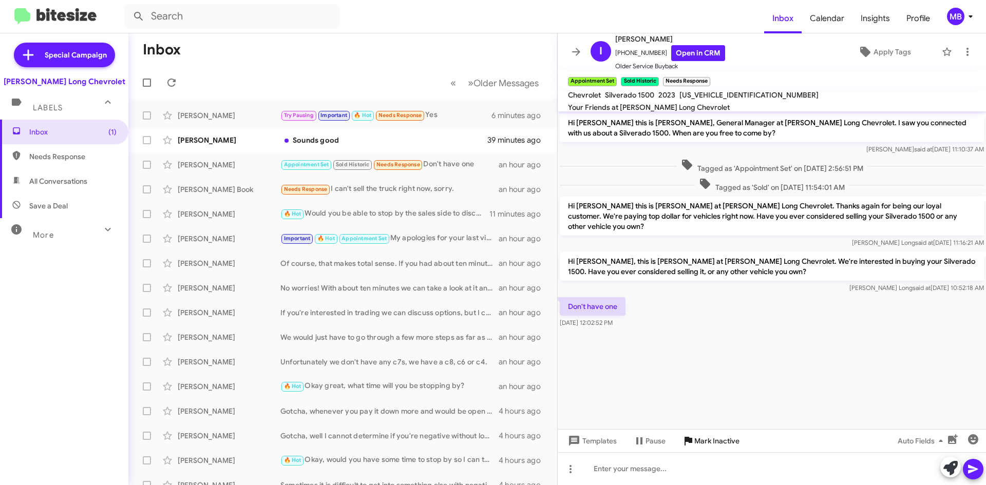
click at [728, 445] on span "Mark Inactive" at bounding box center [716, 441] width 45 height 18
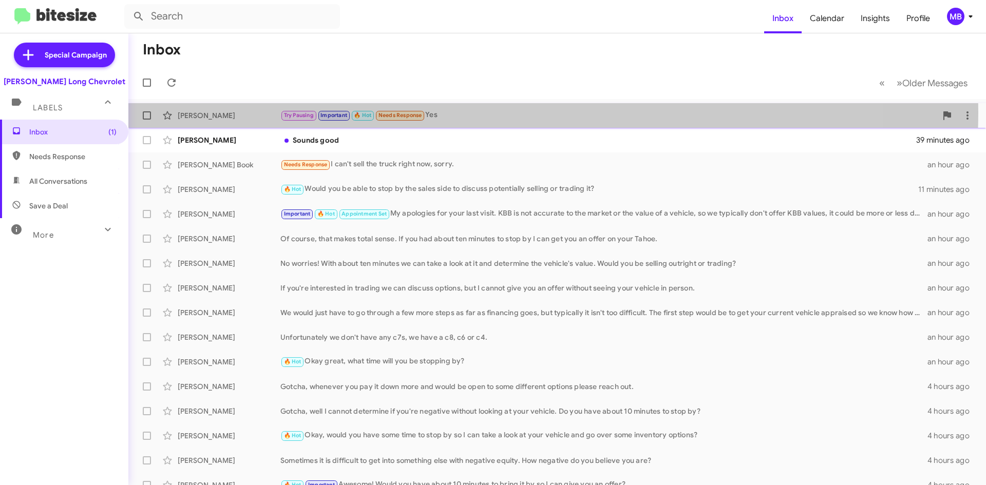
click at [475, 112] on div "Try Pausing Important 🔥 Hot Needs Response Yes" at bounding box center [608, 115] width 656 height 12
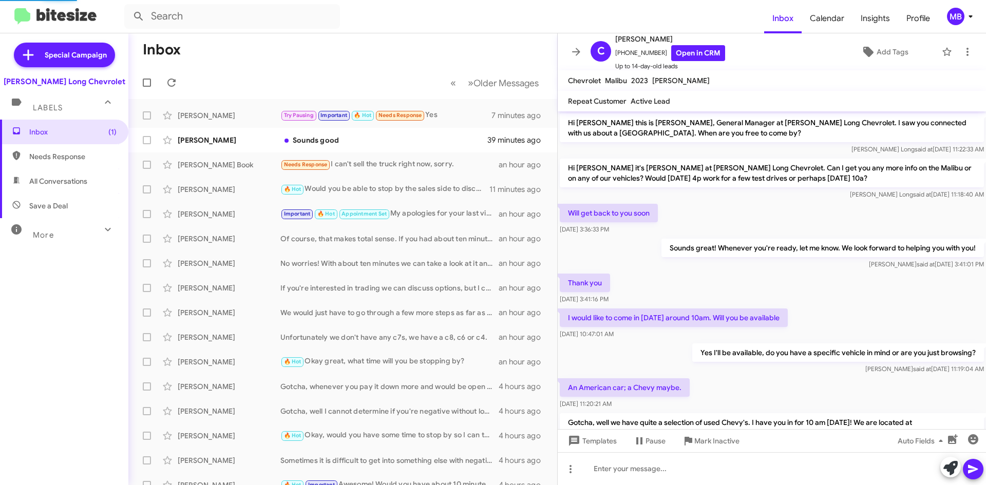
scroll to position [163, 0]
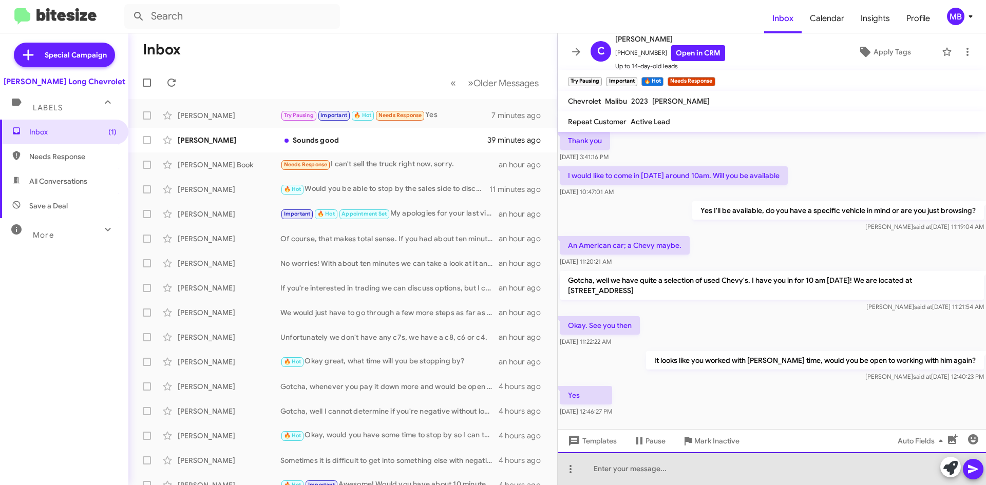
click at [742, 466] on div at bounding box center [772, 468] width 428 height 33
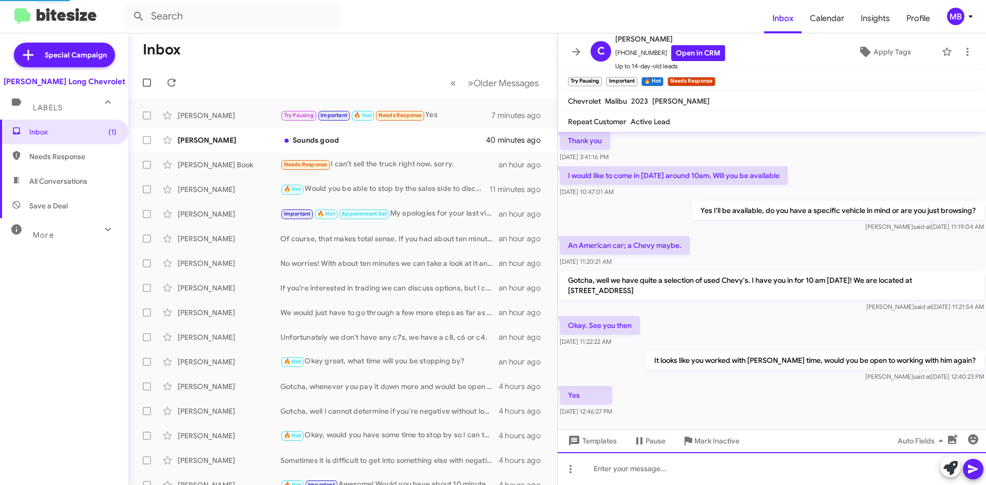
scroll to position [0, 0]
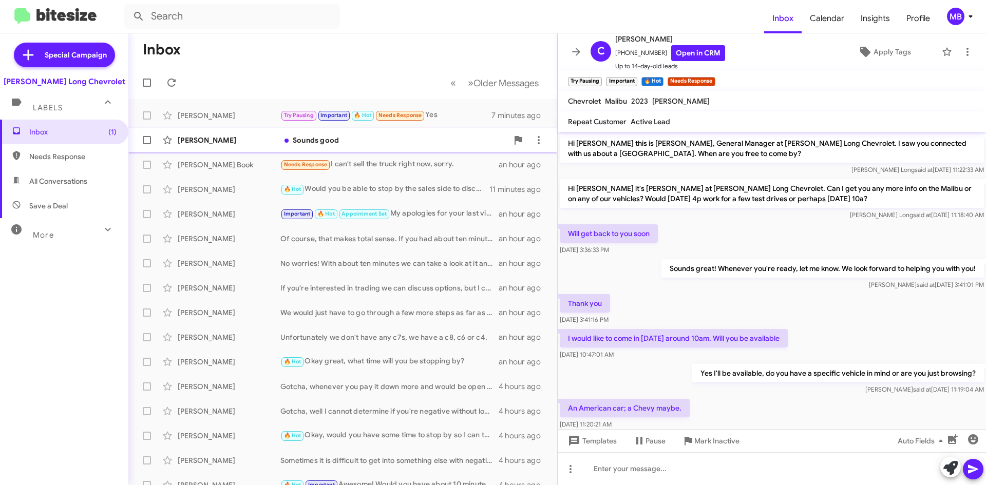
click at [437, 135] on div "Laila Rubi Sounds good 40 minutes ago" at bounding box center [343, 140] width 412 height 21
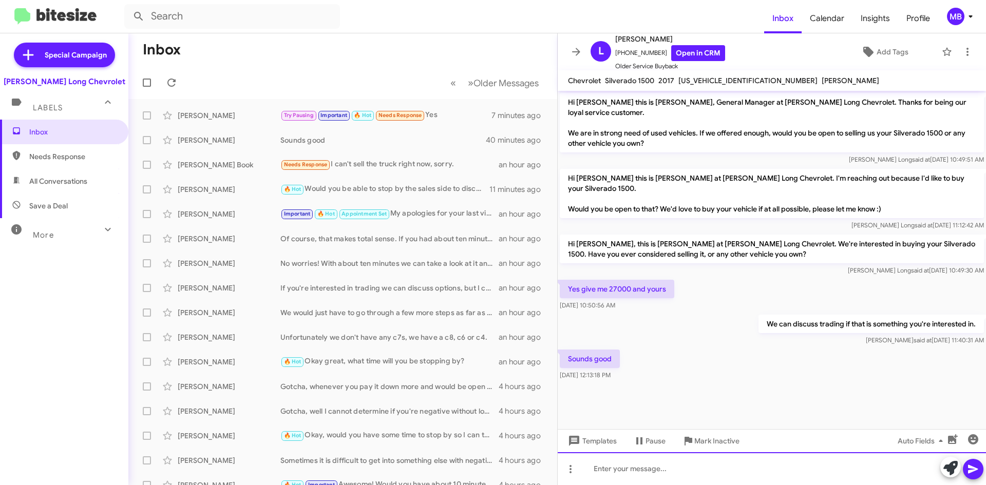
click at [878, 463] on div at bounding box center [772, 468] width 428 height 33
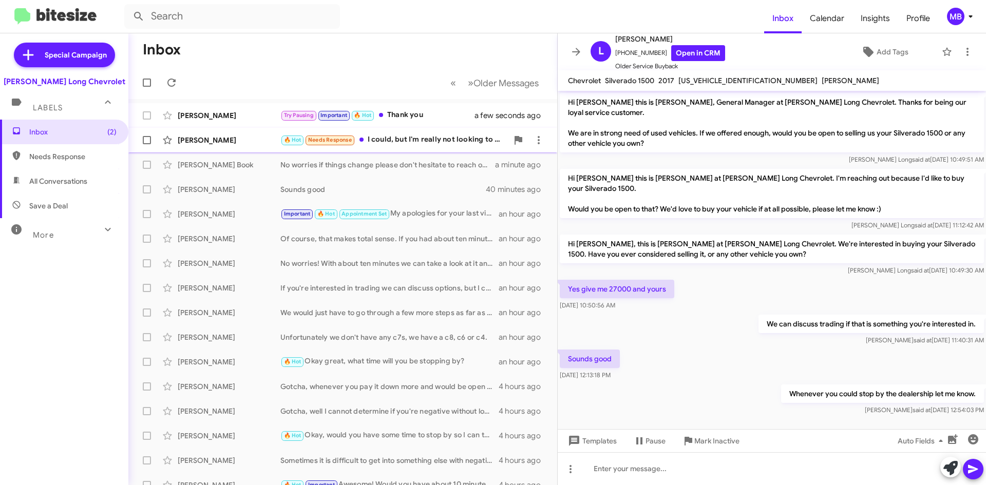
click at [415, 139] on div "🔥 Hot Needs Response I could, but I'm really not looking to sell. I traded my C…" at bounding box center [393, 140] width 227 height 12
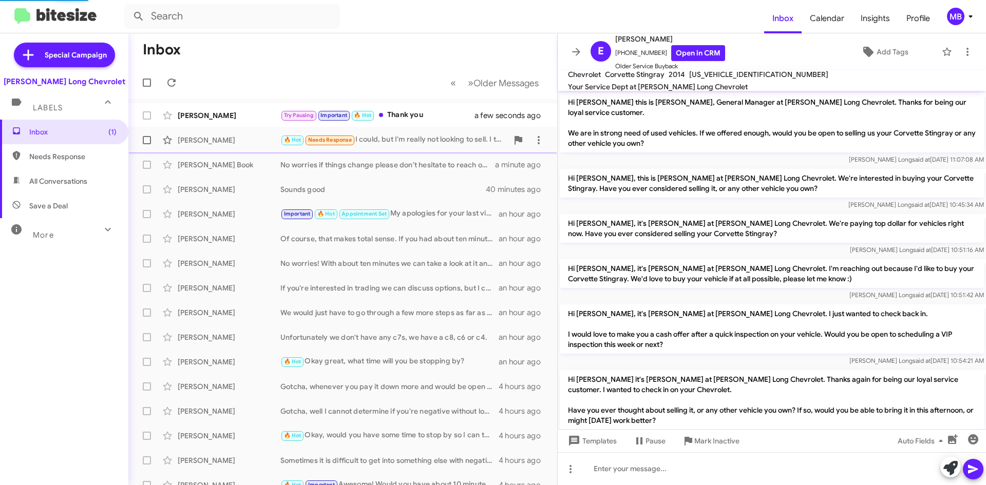
scroll to position [296, 0]
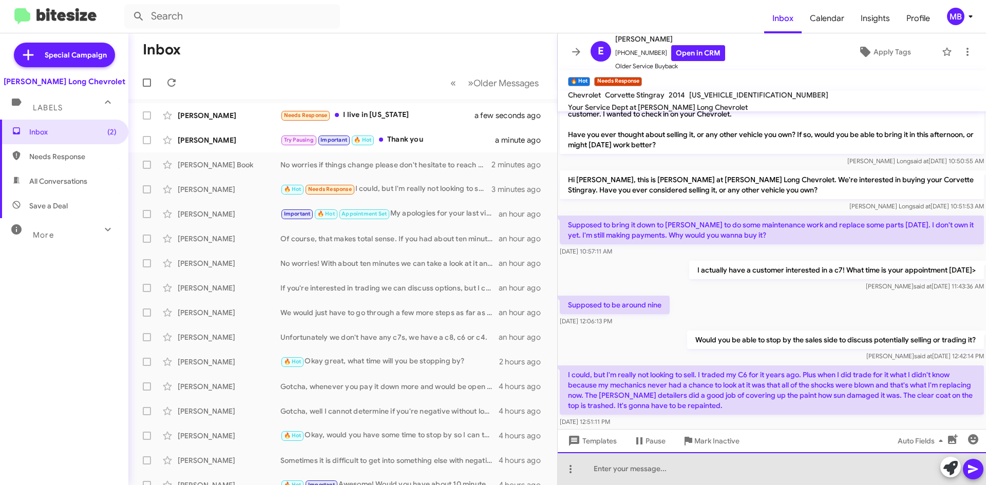
click at [865, 471] on div at bounding box center [772, 468] width 428 height 33
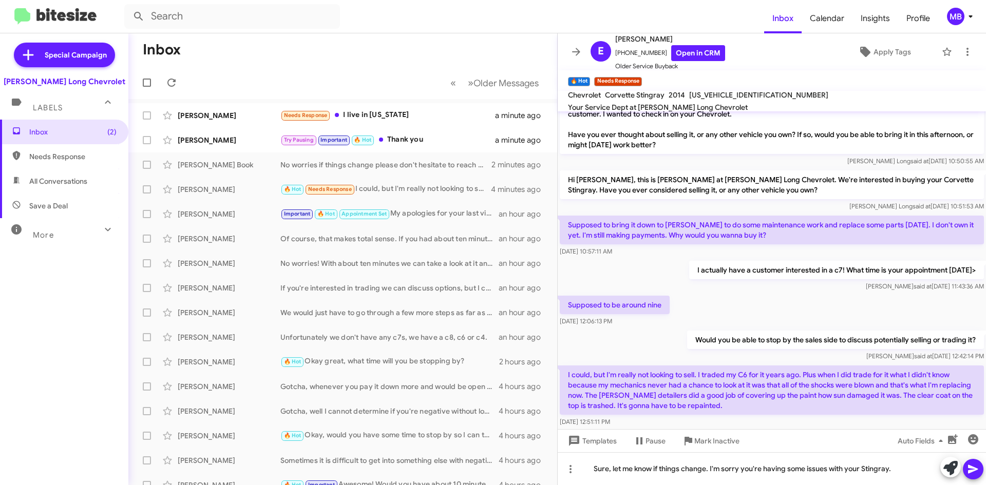
click at [973, 467] on icon at bounding box center [973, 469] width 10 height 9
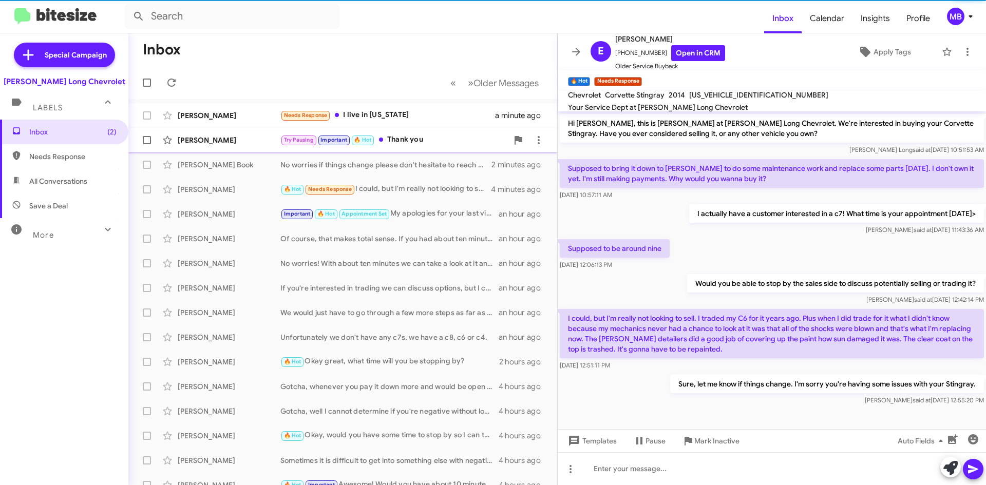
click at [468, 140] on div "Try Pausing Important 🔥 Hot Thank you" at bounding box center [393, 140] width 227 height 12
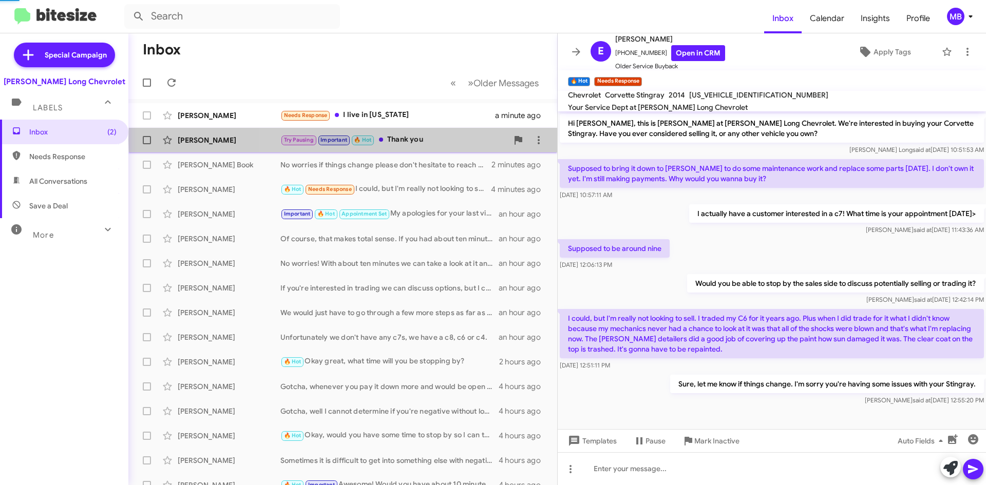
scroll to position [354, 0]
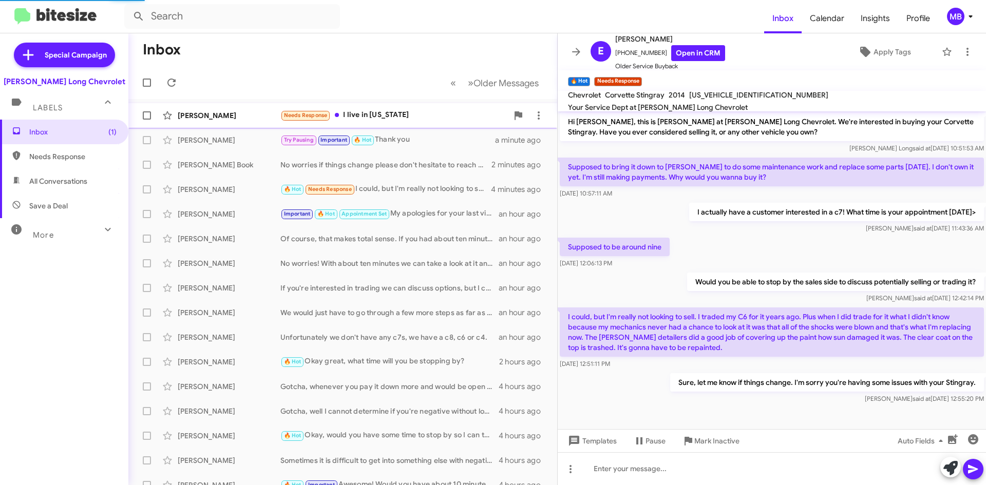
click at [453, 122] on div "Laila Rubi Needs Response I live in Illinois a minute ago" at bounding box center [343, 115] width 412 height 21
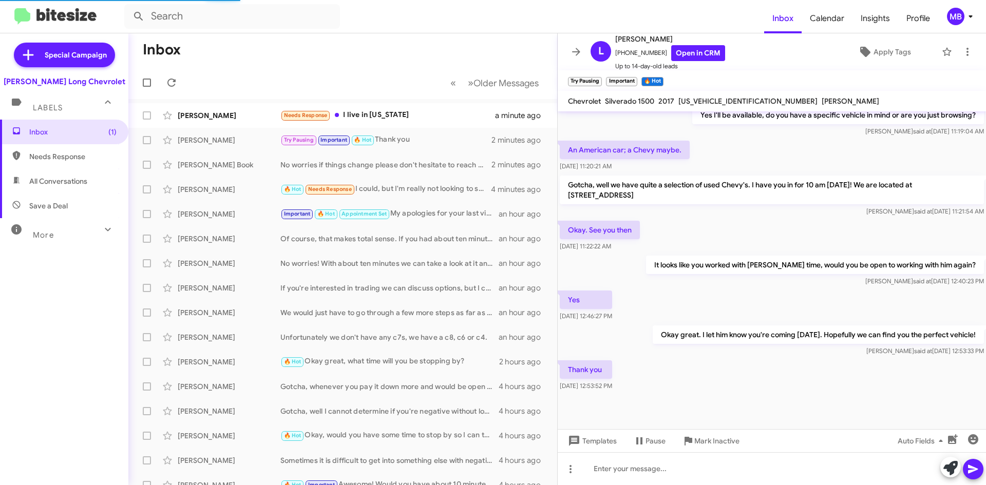
scroll to position [44, 0]
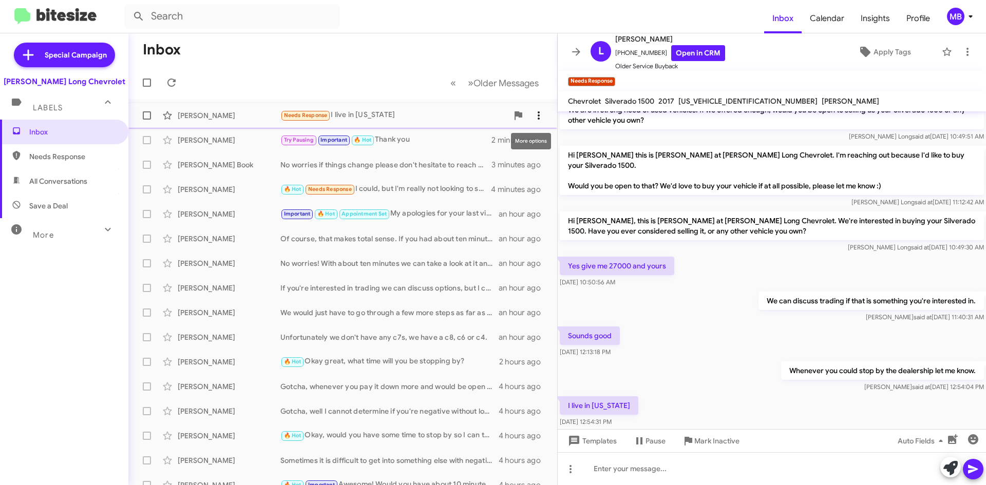
click at [534, 115] on icon at bounding box center [539, 115] width 12 height 12
click at [514, 174] on span "Mark as responded" at bounding box center [480, 167] width 105 height 25
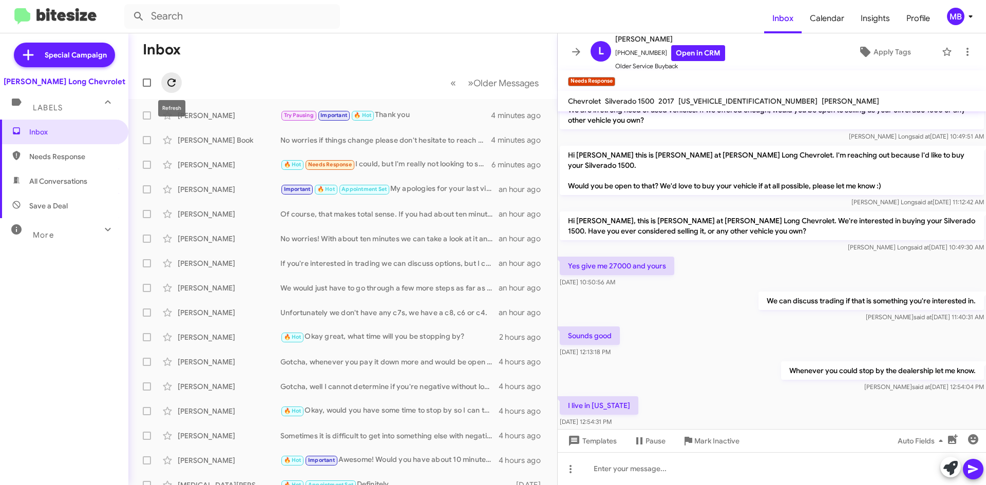
click at [177, 81] on icon at bounding box center [171, 83] width 12 height 12
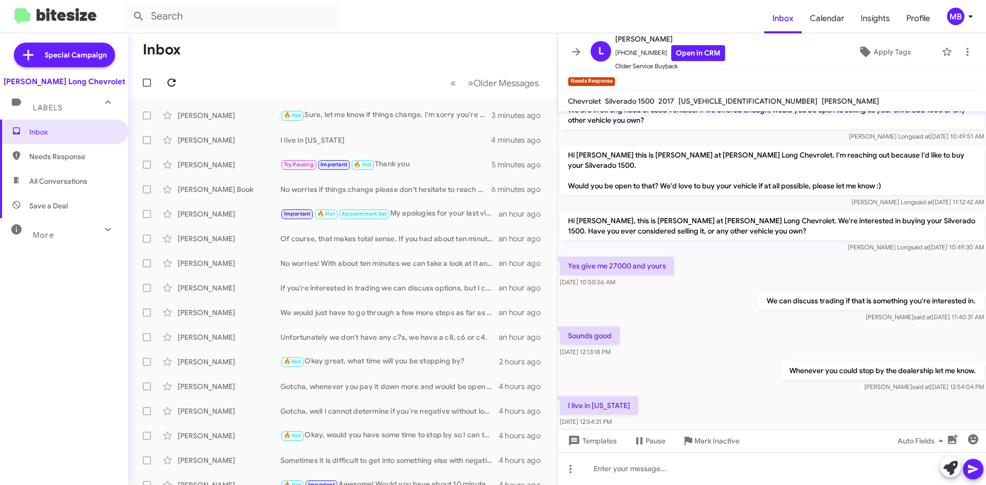
drag, startPoint x: 182, startPoint y: 81, endPoint x: 169, endPoint y: 82, distance: 12.9
click at [179, 81] on mat-toolbar-row "« Previous » Next Older Messages" at bounding box center [342, 82] width 429 height 33
click at [169, 82] on icon at bounding box center [171, 83] width 12 height 12
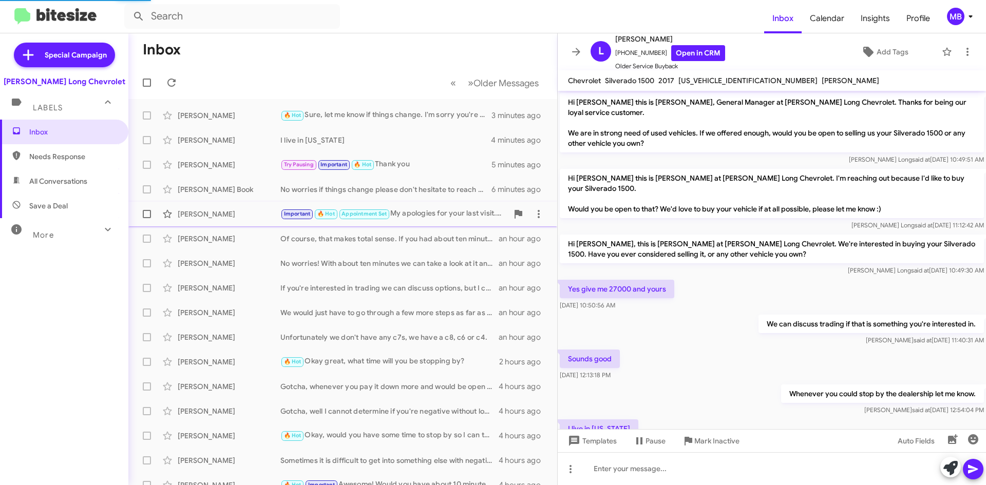
scroll to position [23, 0]
